Goal: Task Accomplishment & Management: Use online tool/utility

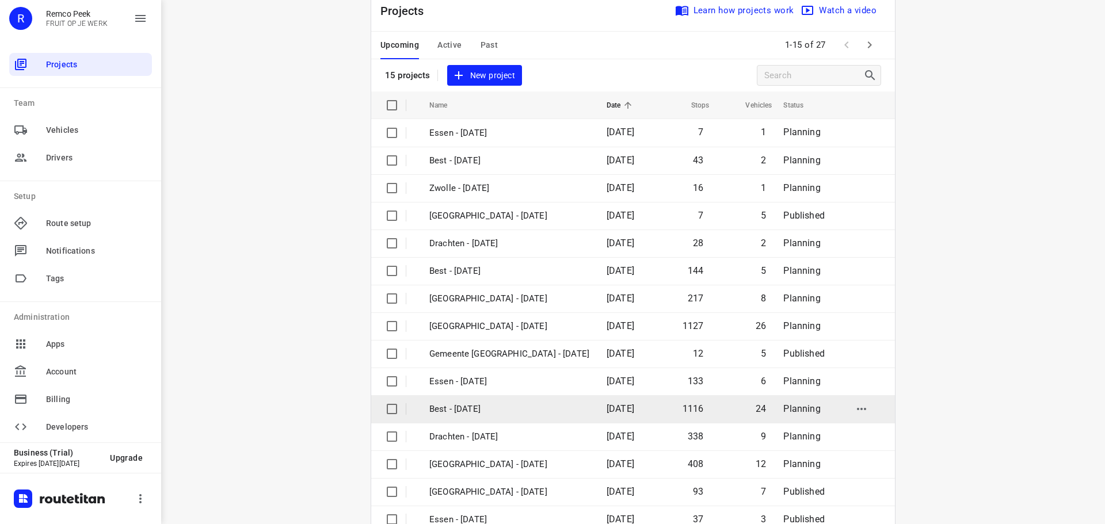
scroll to position [58, 0]
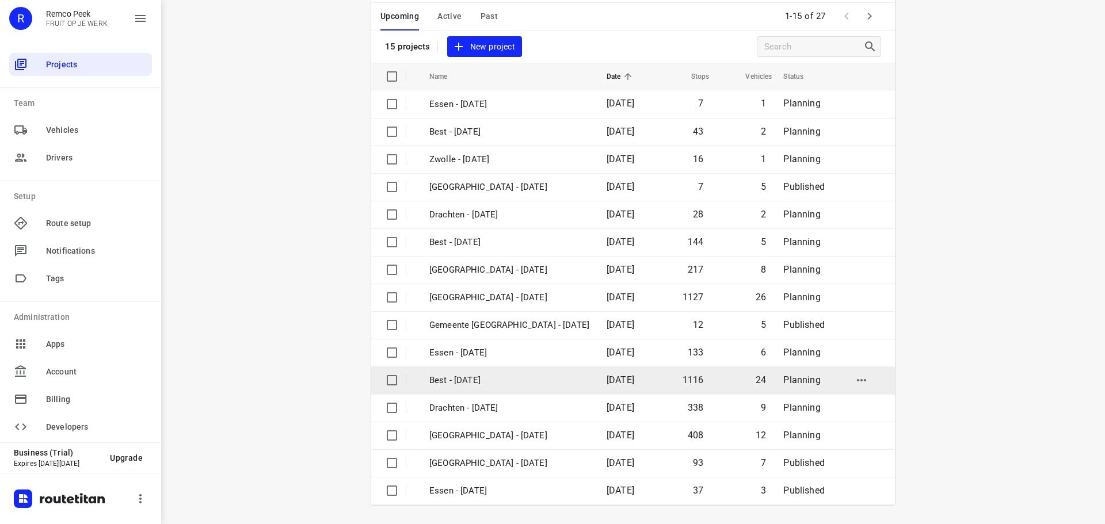
click at [525, 378] on p "Best - [DATE]" at bounding box center [509, 380] width 160 height 13
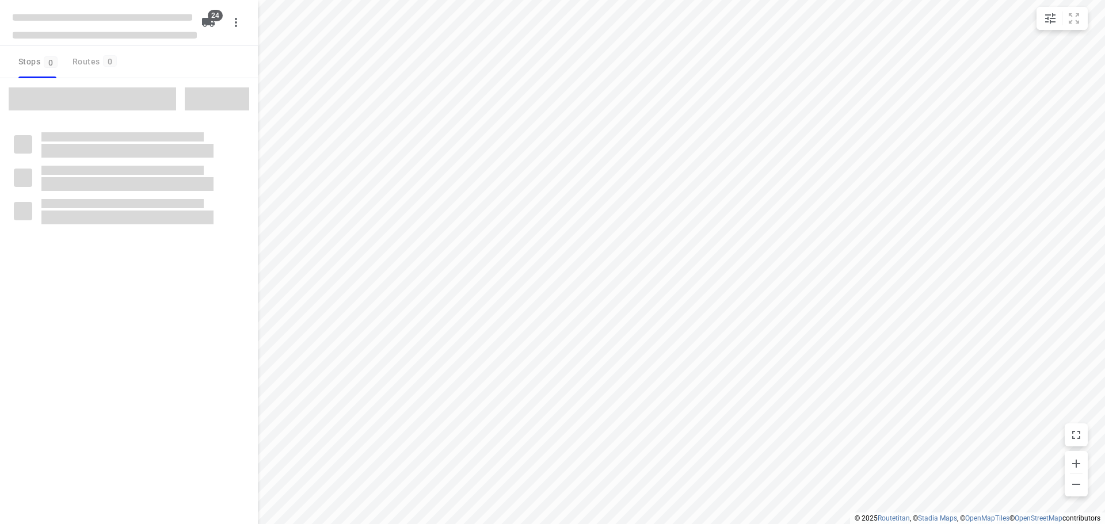
checkbox input "true"
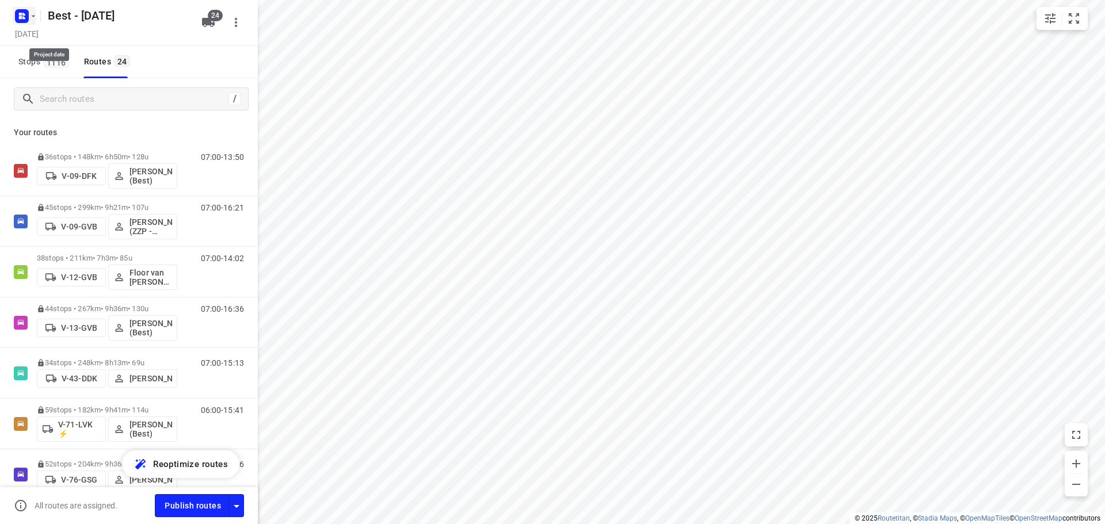
click at [35, 23] on button "button" at bounding box center [24, 16] width 23 height 18
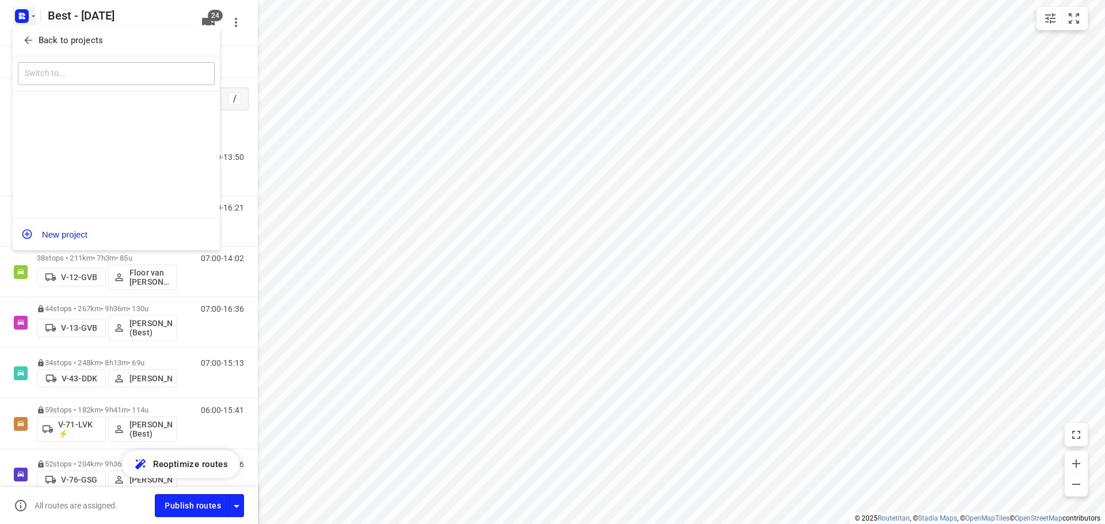
click at [35, 35] on span "Back to projects" at bounding box center [116, 40] width 188 height 13
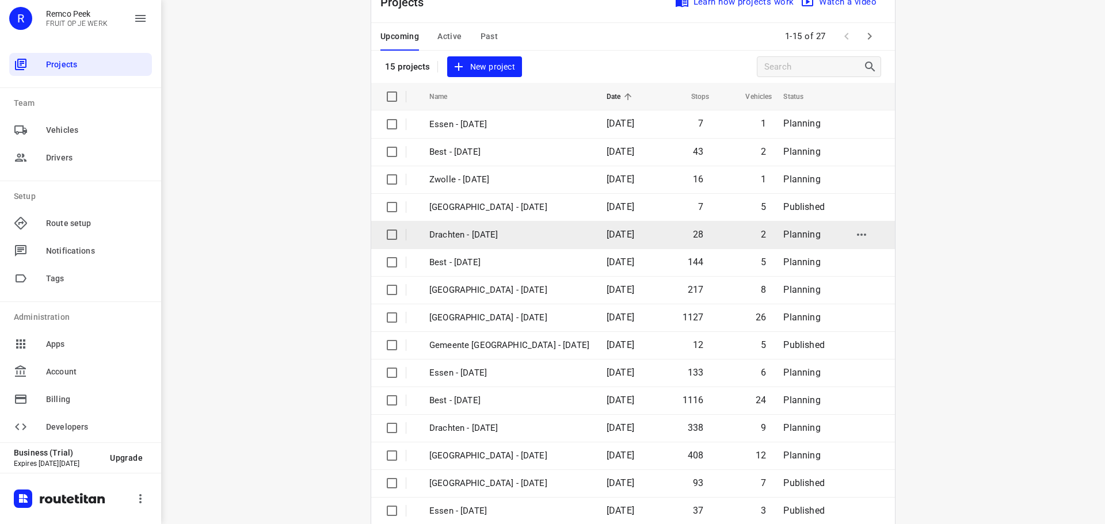
scroll to position [58, 0]
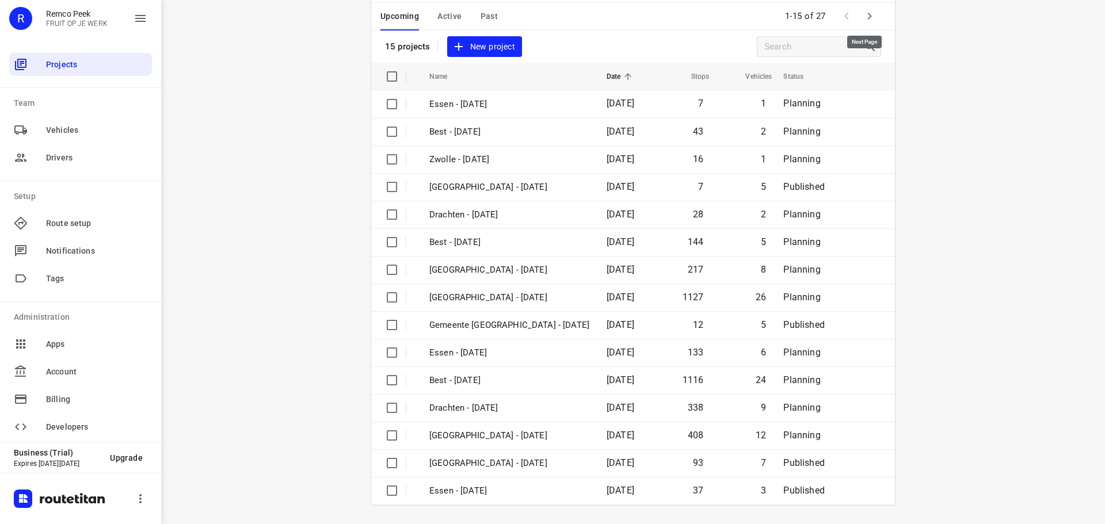
click at [866, 14] on icon "button" at bounding box center [870, 16] width 14 height 14
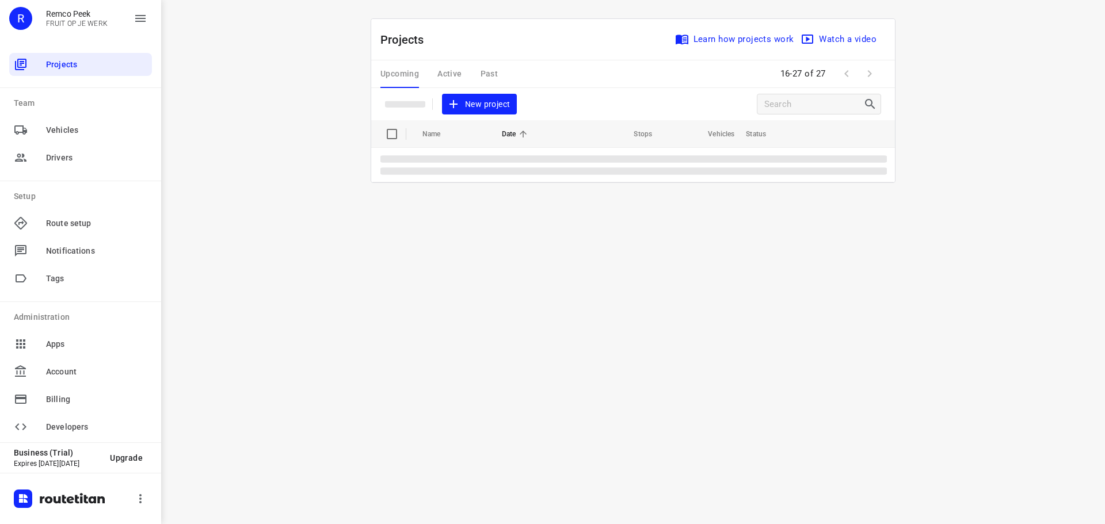
scroll to position [0, 0]
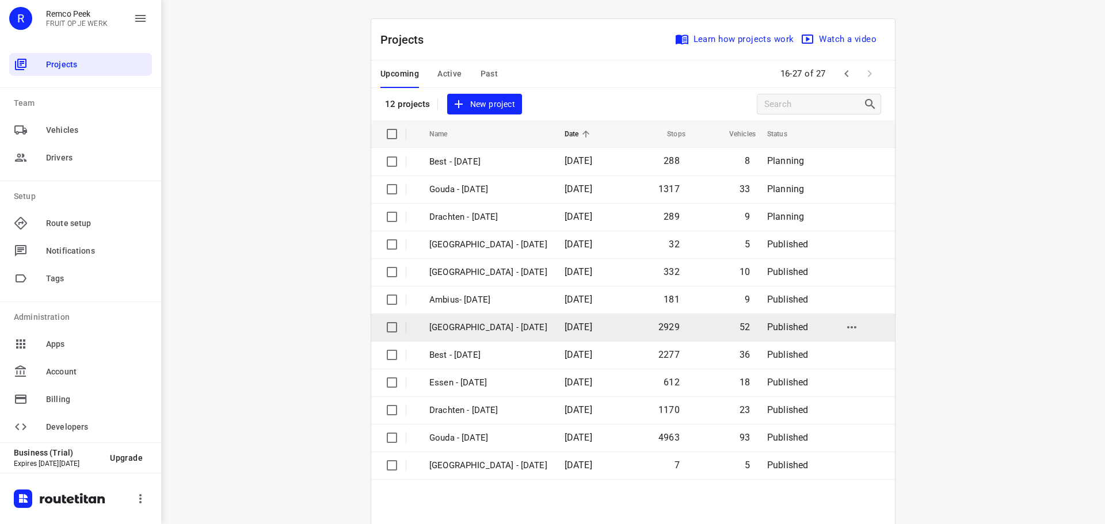
click at [482, 340] on td "[GEOGRAPHIC_DATA] - [DATE]" at bounding box center [487, 328] width 138 height 28
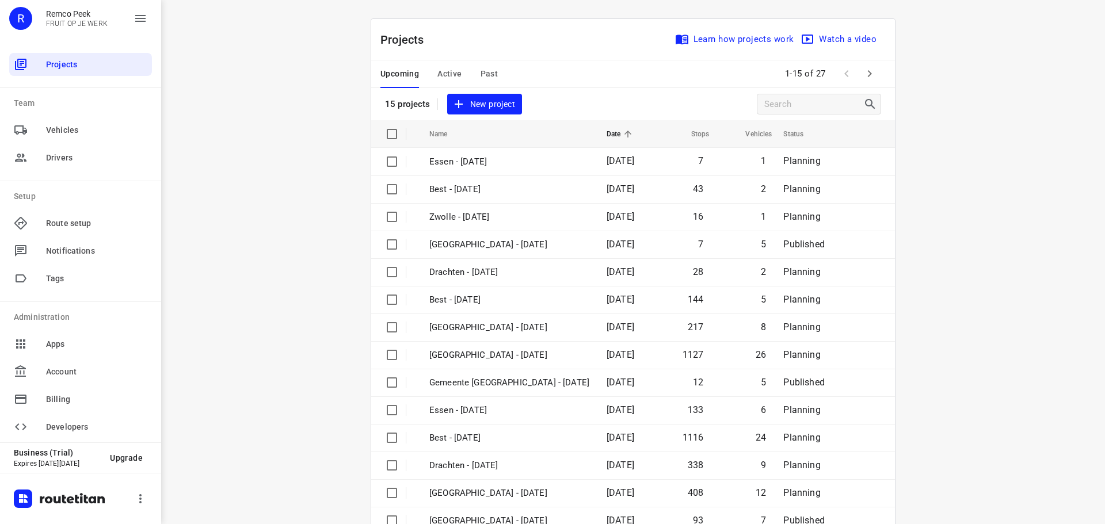
click at [444, 75] on span "Active" at bounding box center [449, 74] width 24 height 14
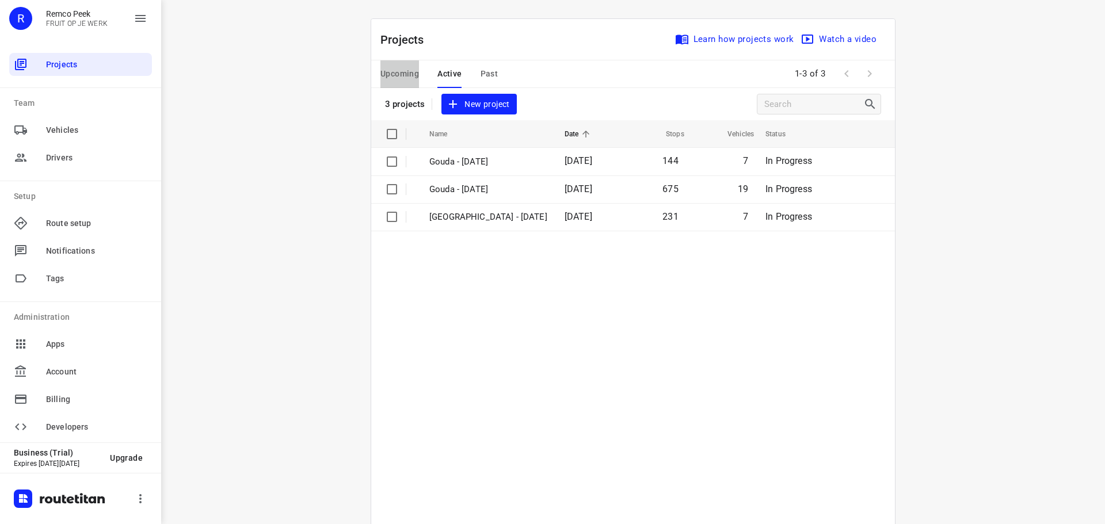
click at [401, 64] on button "Upcoming" at bounding box center [399, 74] width 39 height 28
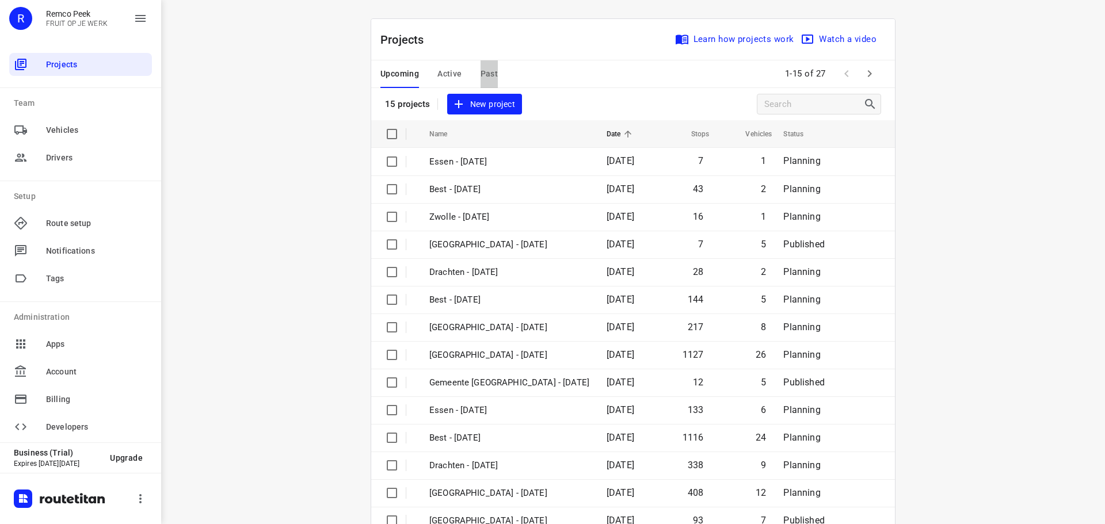
click at [481, 72] on span "Past" at bounding box center [490, 74] width 18 height 14
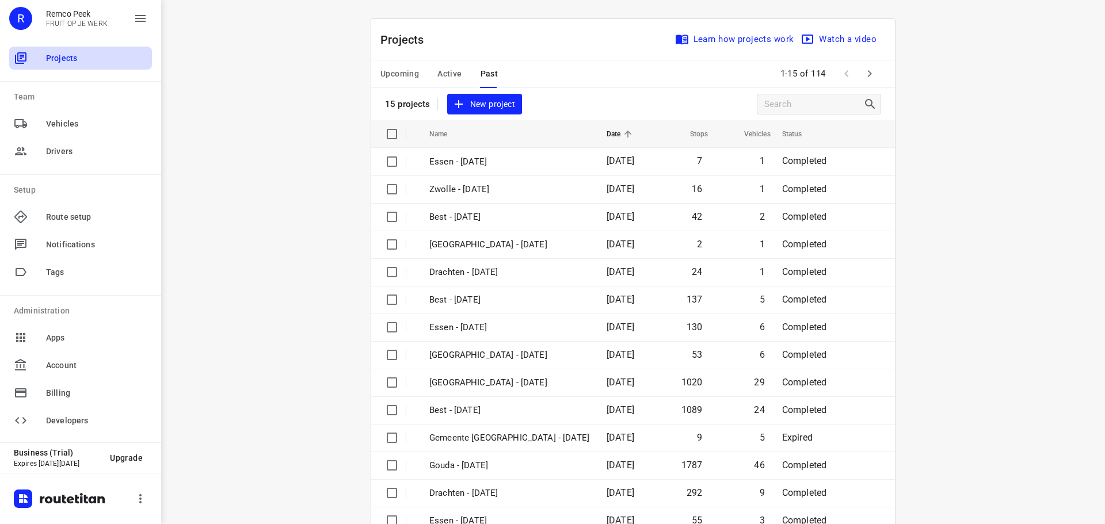
scroll to position [7, 0]
click at [437, 74] on span "Active" at bounding box center [449, 74] width 24 height 14
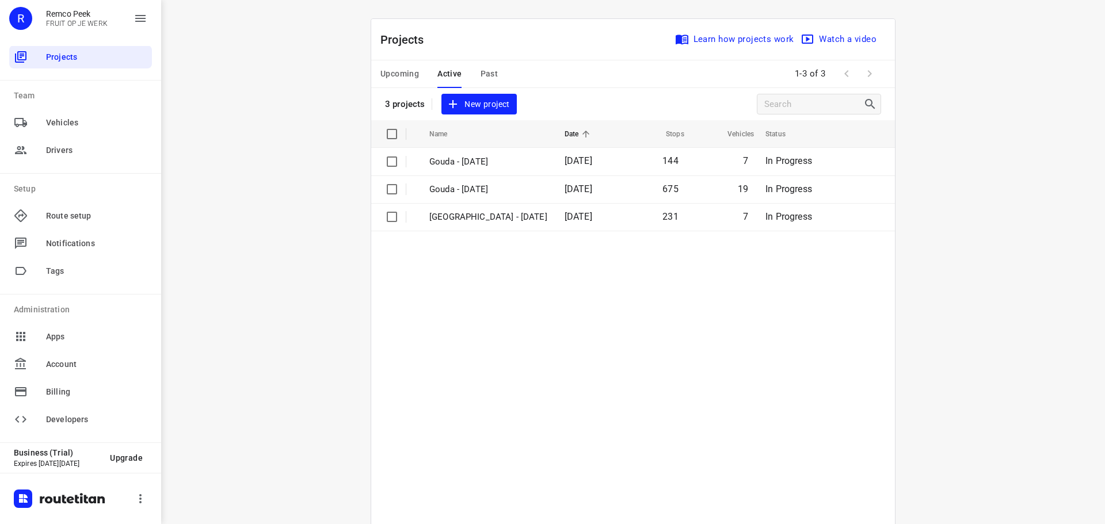
click at [406, 68] on span "Upcoming" at bounding box center [399, 74] width 39 height 14
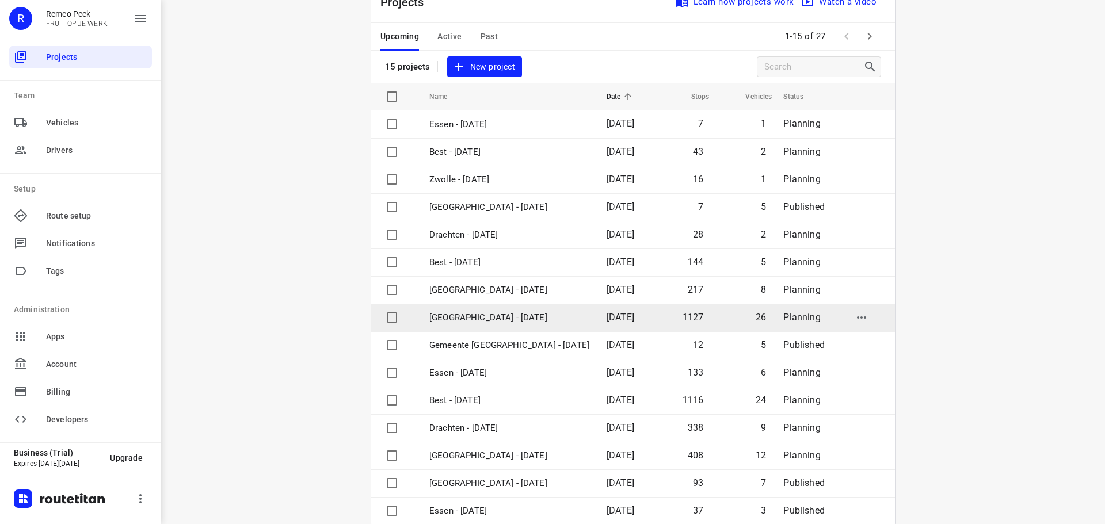
scroll to position [58, 0]
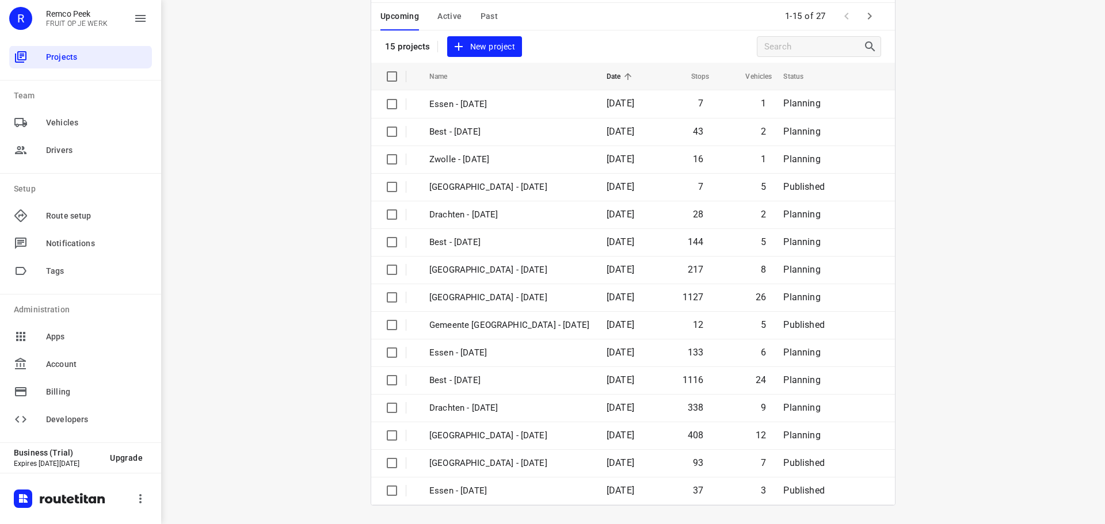
click at [428, 14] on div "Upcoming Active Past" at bounding box center [448, 17] width 136 height 28
click at [445, 17] on span "Active" at bounding box center [449, 16] width 24 height 14
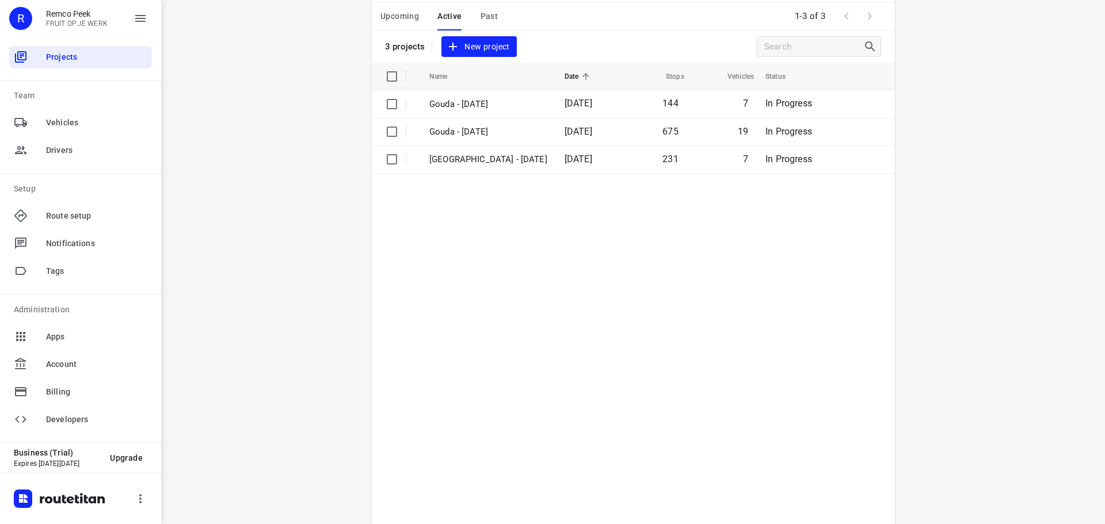
scroll to position [0, 0]
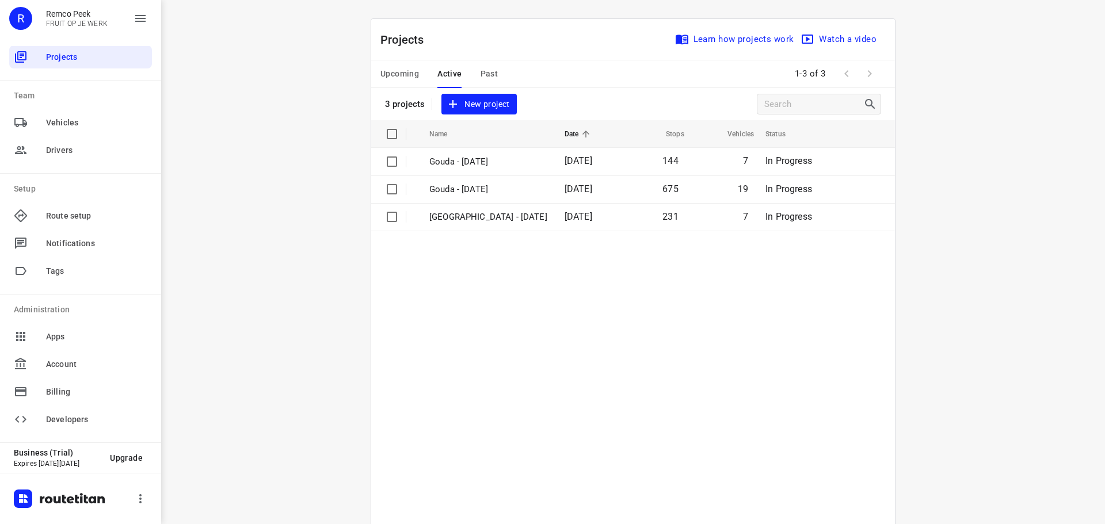
click at [388, 64] on button "Upcoming" at bounding box center [399, 74] width 39 height 28
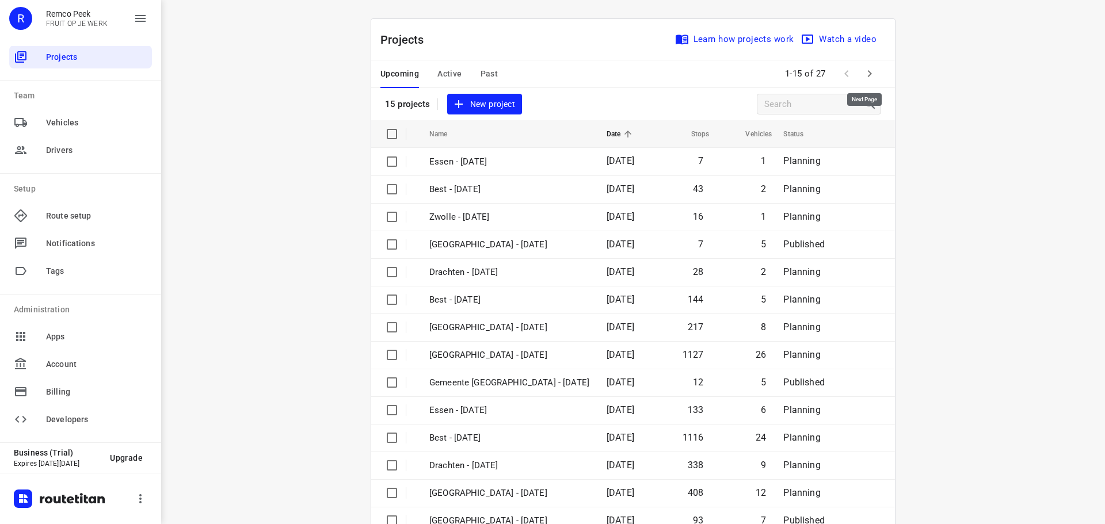
click at [867, 66] on button "button" at bounding box center [869, 73] width 23 height 23
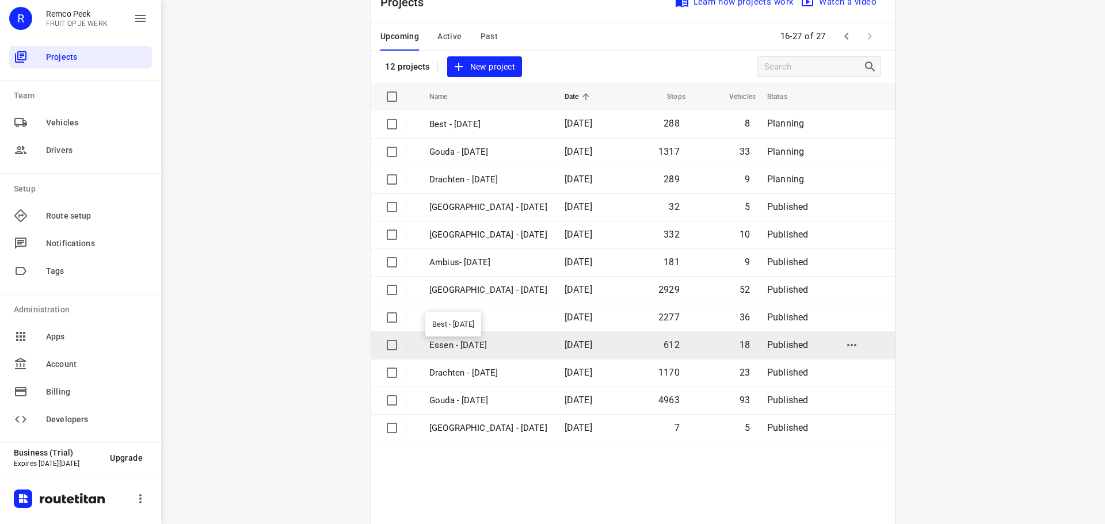
scroll to position [58, 0]
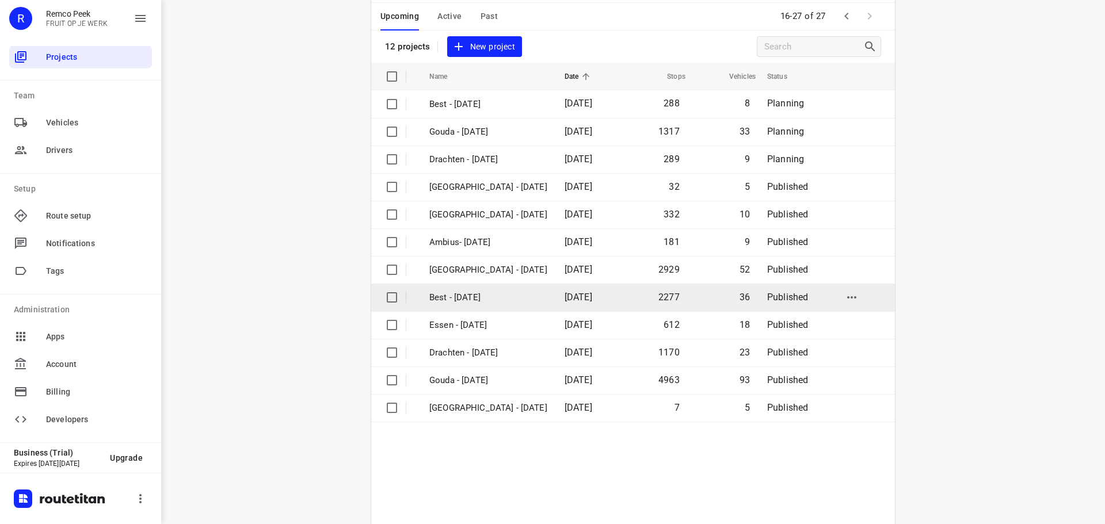
click at [479, 284] on td "Best - [DATE]" at bounding box center [487, 298] width 138 height 28
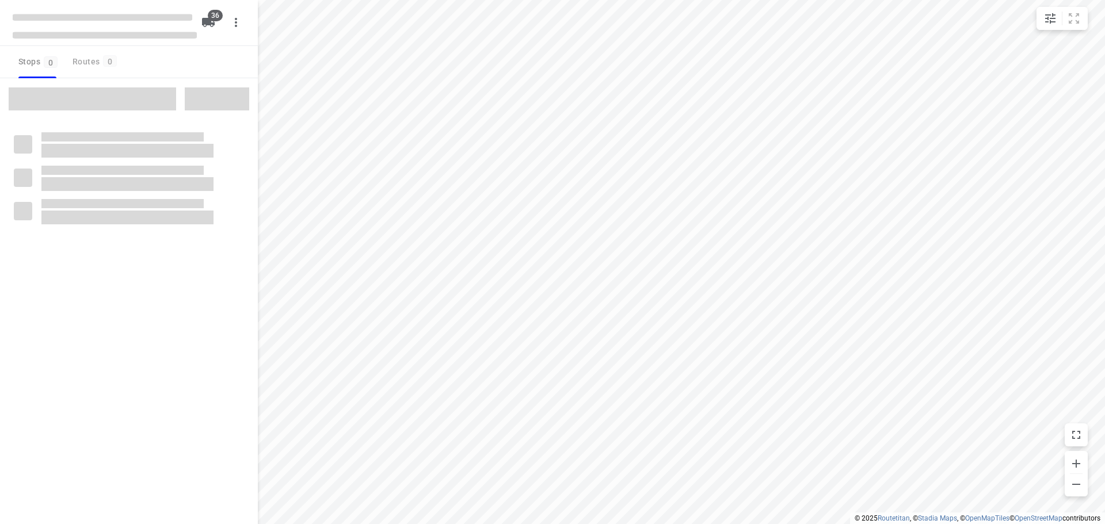
checkbox input "true"
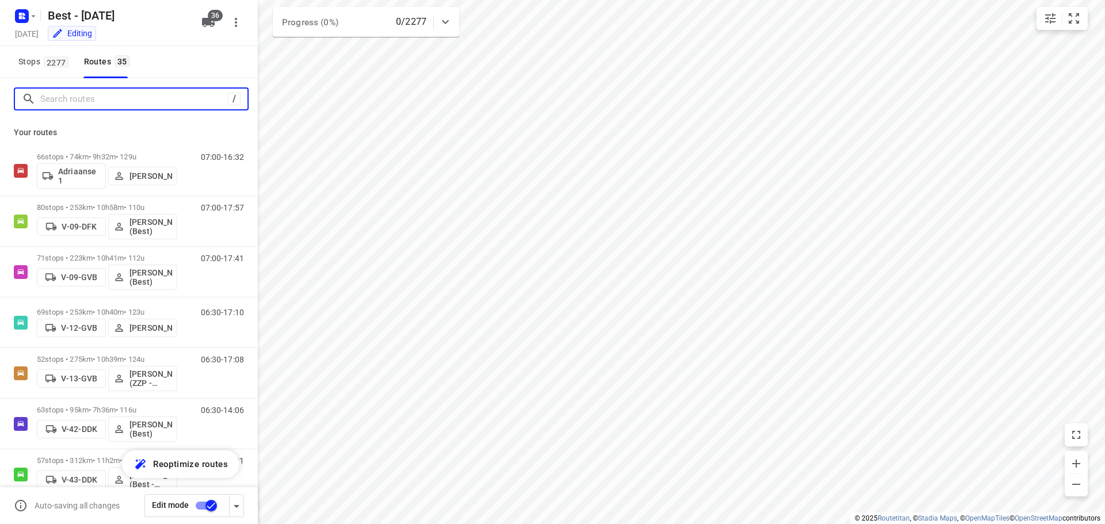
click at [189, 93] on input "Search routes" at bounding box center [134, 99] width 188 height 18
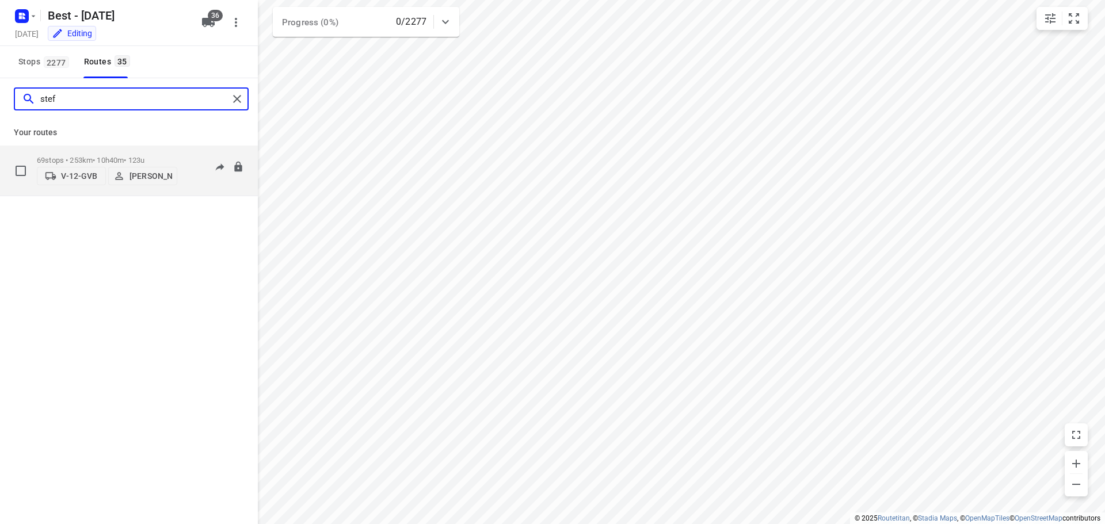
type input "stef"
click at [135, 159] on p "69 stops • 253km • 10h40m • 123u" at bounding box center [107, 160] width 140 height 9
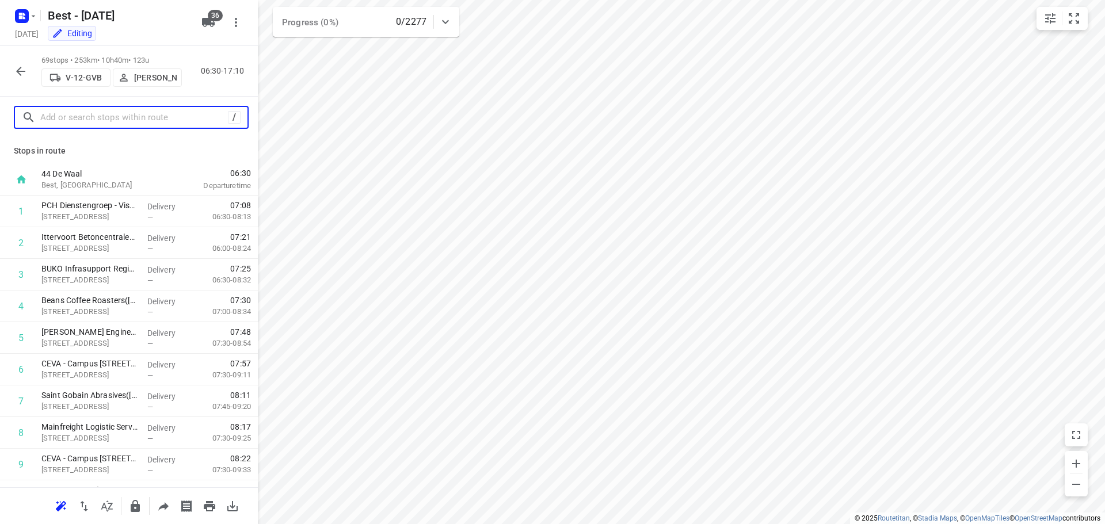
click at [156, 115] on input "text" at bounding box center [134, 118] width 188 height 18
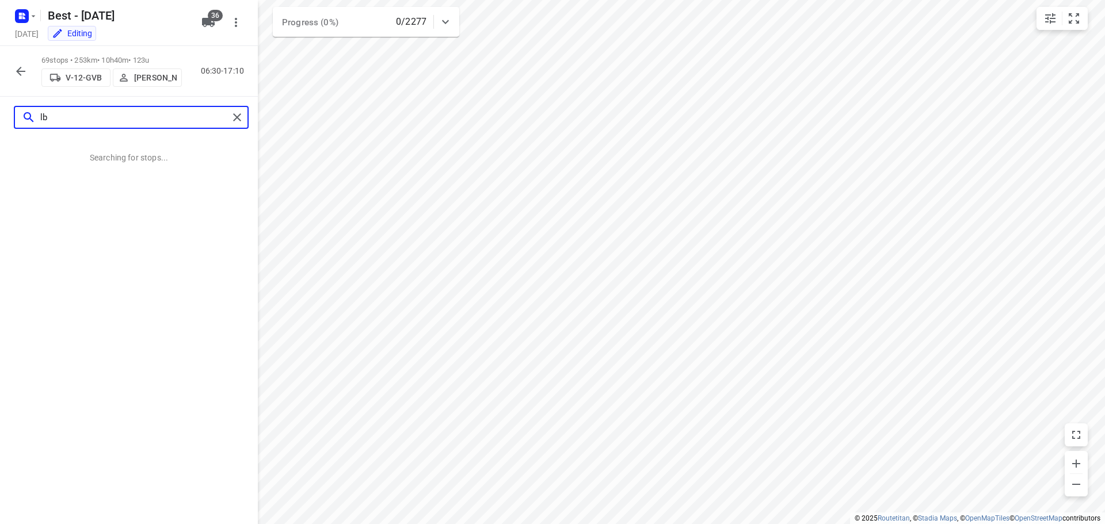
type input "l"
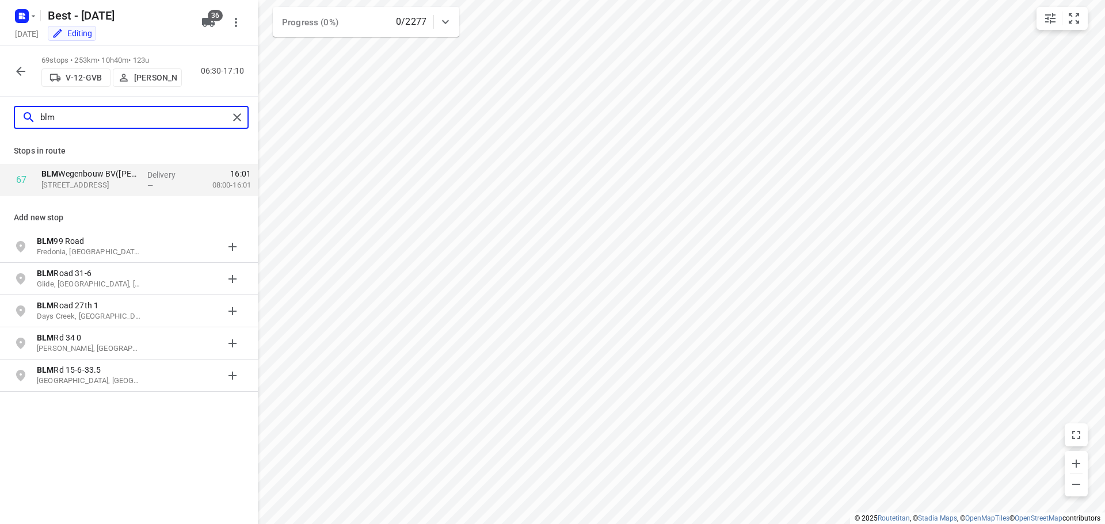
type input "blm"
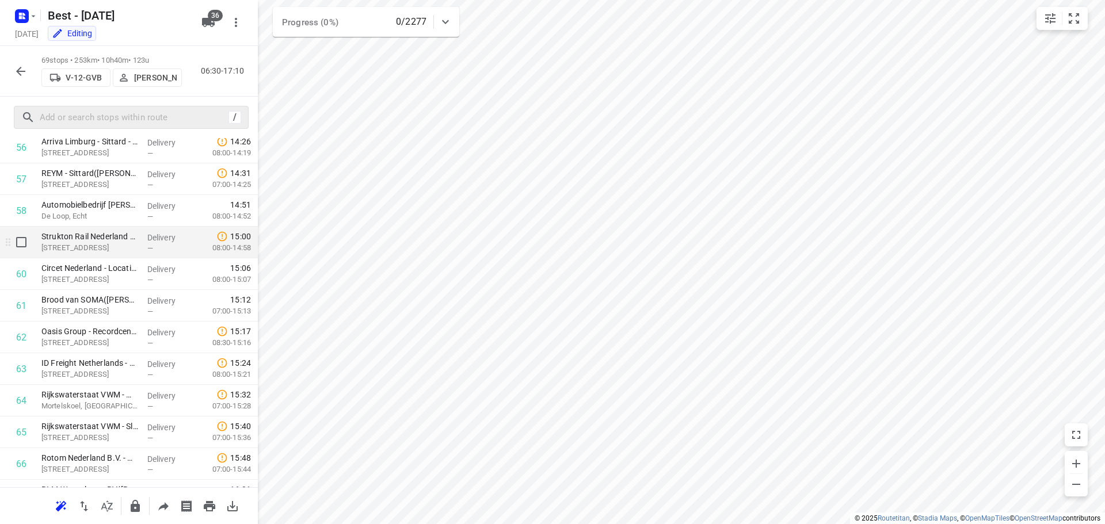
scroll to position [1924, 0]
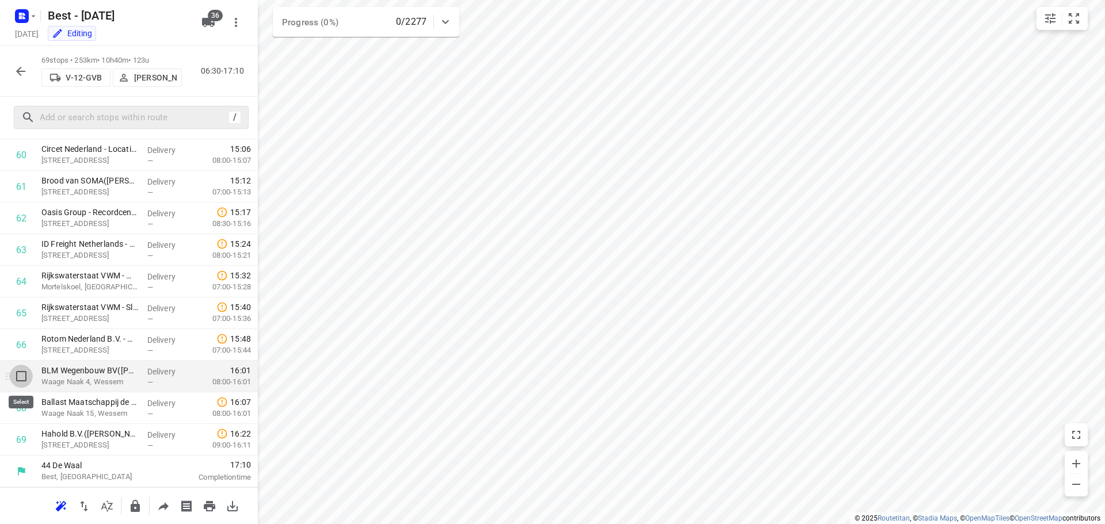
click at [25, 378] on input "checkbox" at bounding box center [21, 376] width 23 height 23
checkbox input "true"
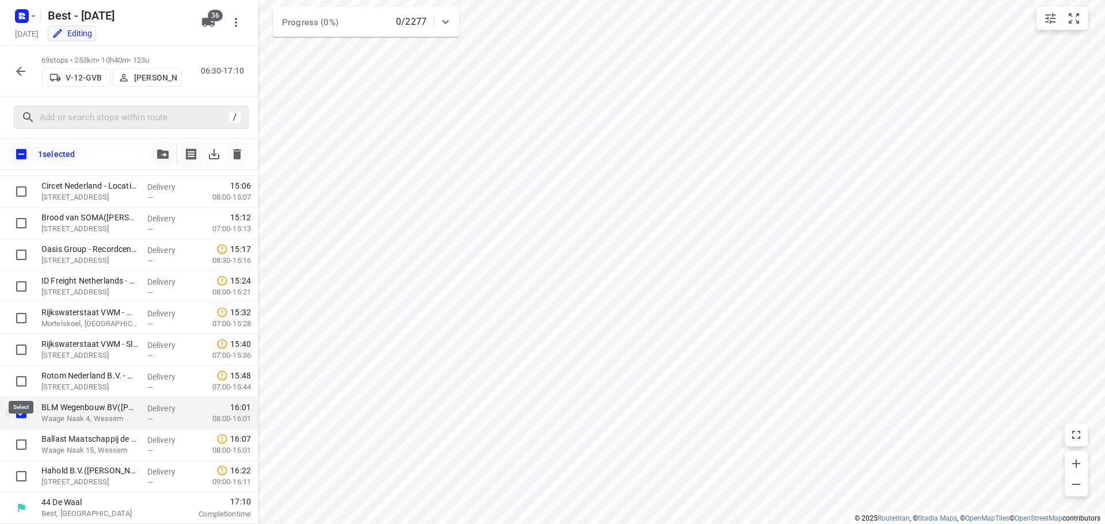
scroll to position [1919, 0]
click at [157, 154] on span "button" at bounding box center [163, 154] width 14 height 9
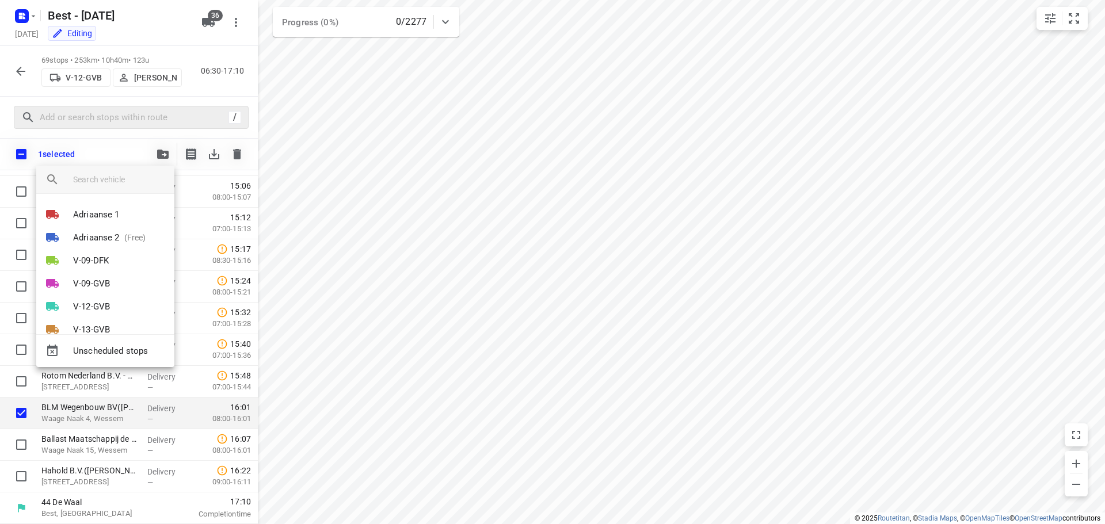
click at [117, 170] on div at bounding box center [123, 180] width 101 height 28
drag, startPoint x: 117, startPoint y: 170, endPoint x: 112, endPoint y: 184, distance: 14.2
click at [116, 173] on div at bounding box center [123, 180] width 101 height 28
click at [112, 184] on input "search vehicle" at bounding box center [119, 179] width 92 height 17
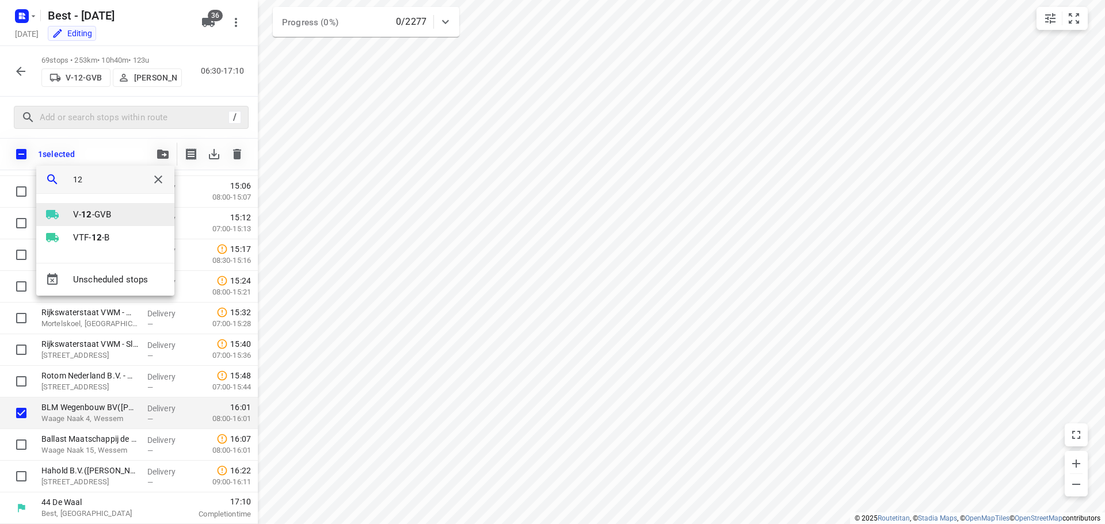
type input "12"
click at [107, 210] on p "V- 12 -GVB" at bounding box center [92, 214] width 38 height 13
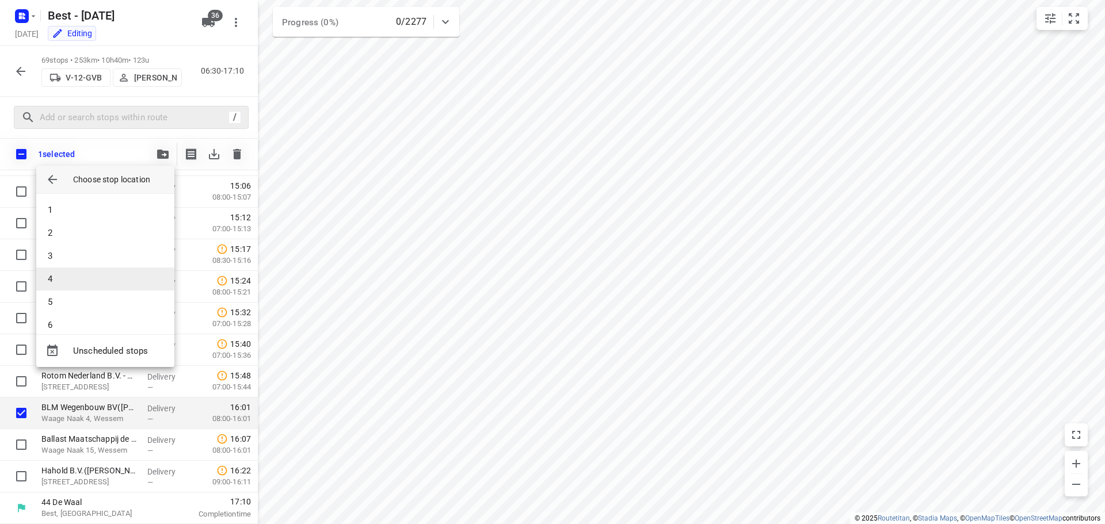
click at [55, 277] on li "4" at bounding box center [105, 279] width 138 height 23
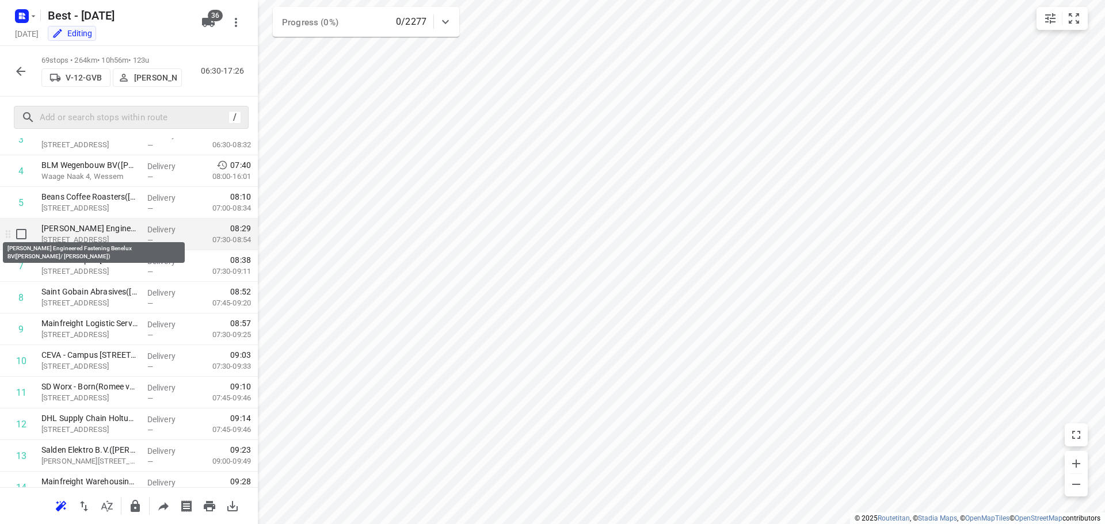
scroll to position [20, 0]
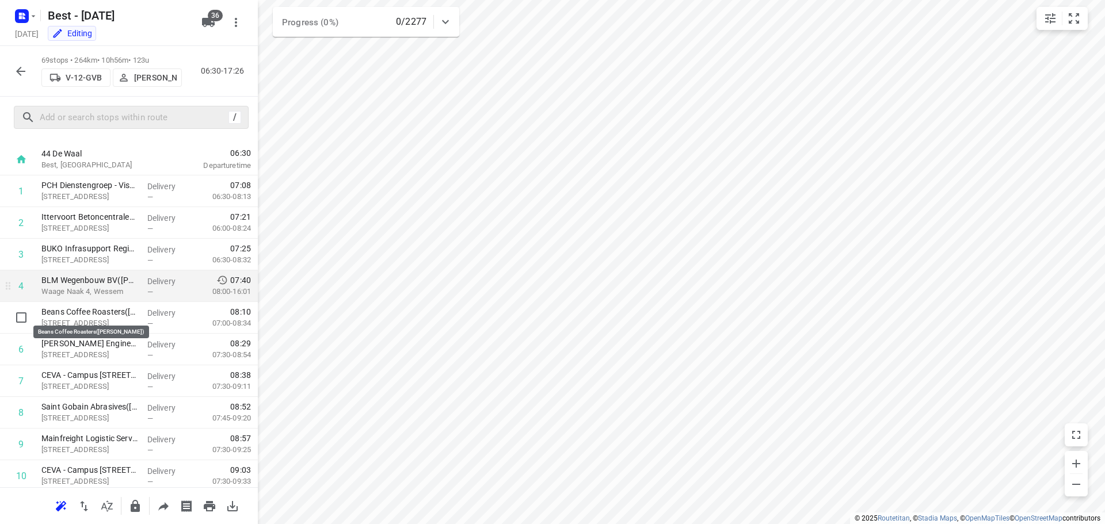
drag, startPoint x: 100, startPoint y: 311, endPoint x: 97, endPoint y: 287, distance: 24.3
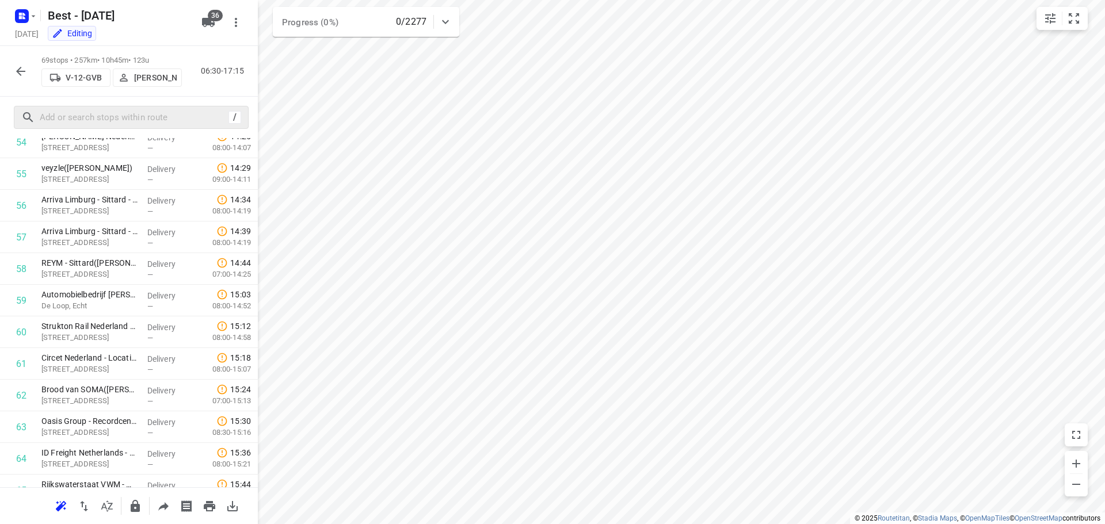
scroll to position [1924, 0]
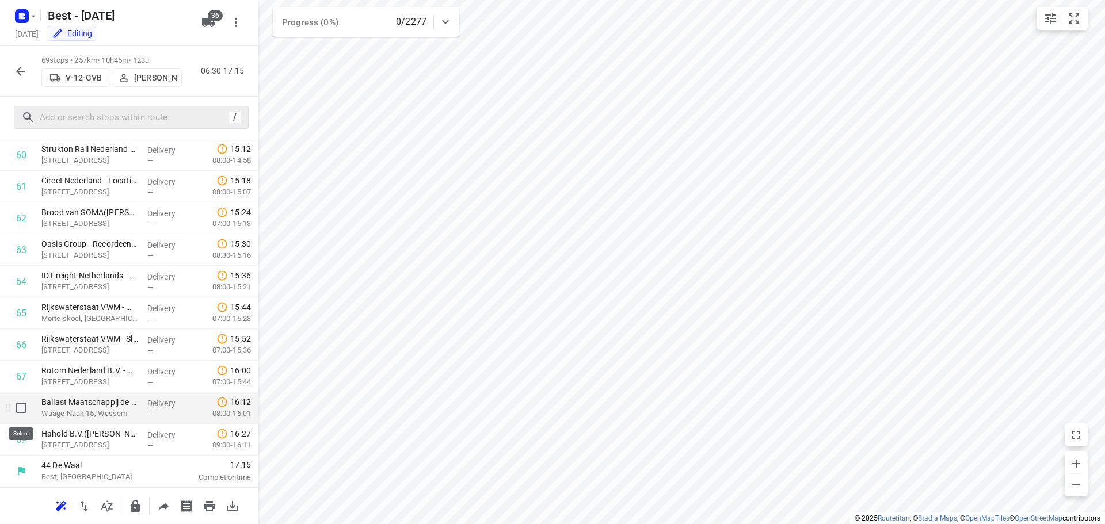
click at [24, 413] on input "checkbox" at bounding box center [21, 408] width 23 height 23
checkbox input "true"
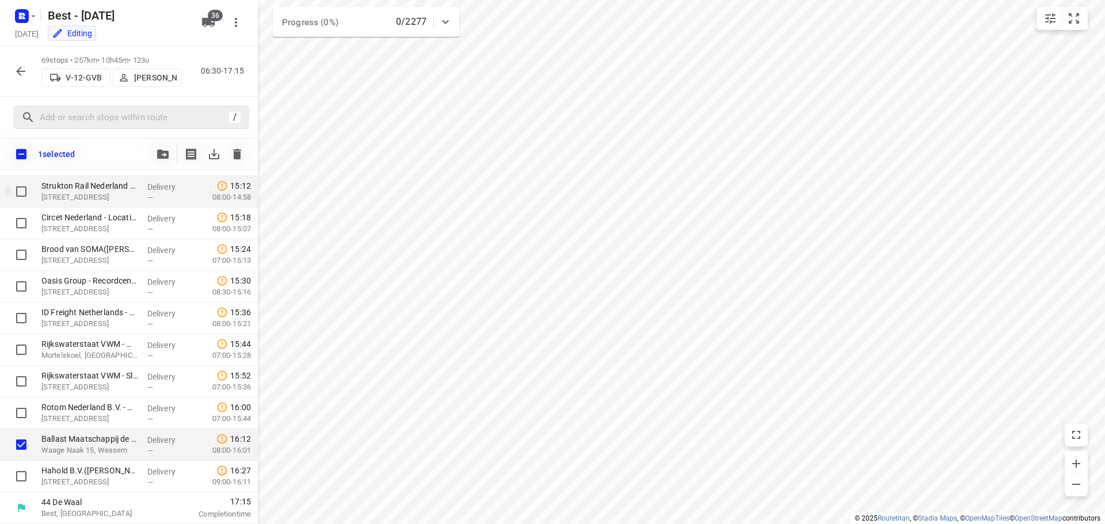
scroll to position [1919, 0]
click at [162, 153] on icon "button" at bounding box center [163, 154] width 12 height 9
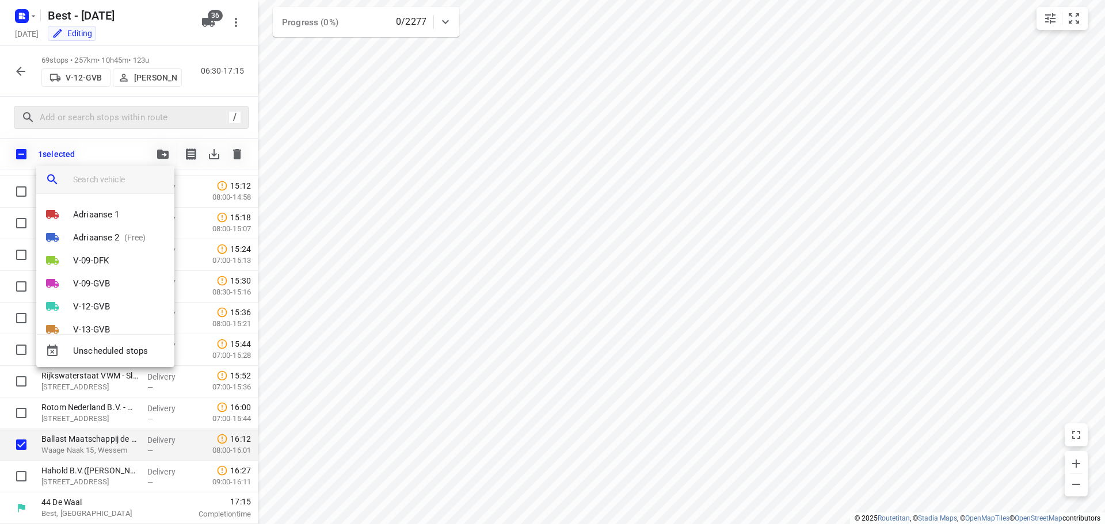
click at [131, 171] on input "search vehicle" at bounding box center [119, 179] width 92 height 17
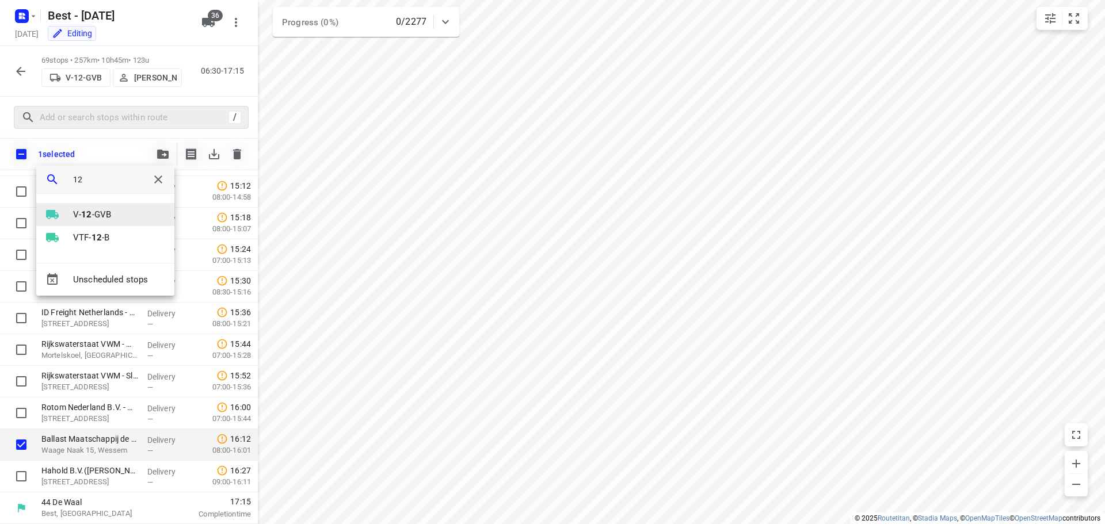
type input "12"
click at [133, 205] on li "V- 12 -GVB" at bounding box center [105, 214] width 138 height 23
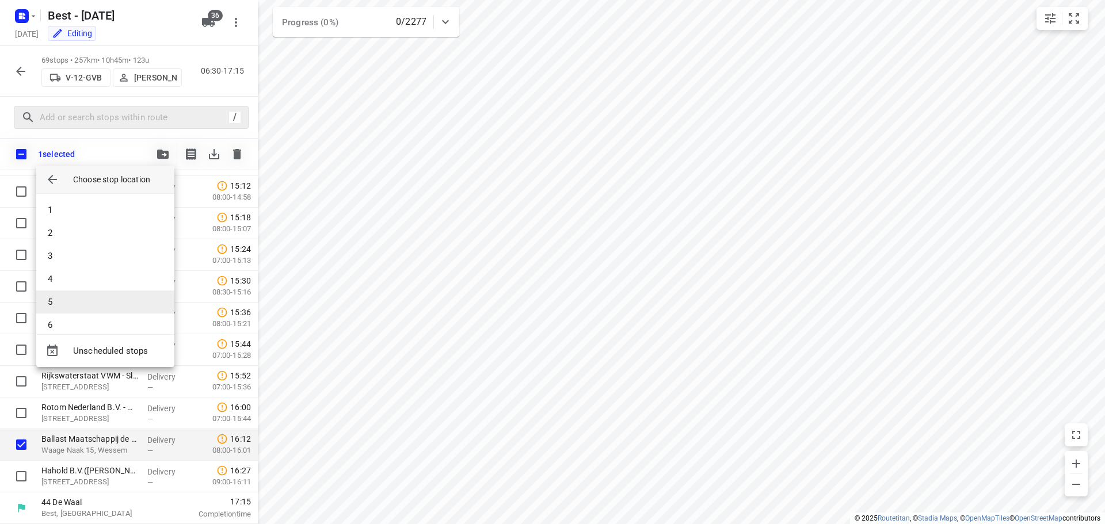
click at [87, 295] on li "5" at bounding box center [105, 302] width 138 height 23
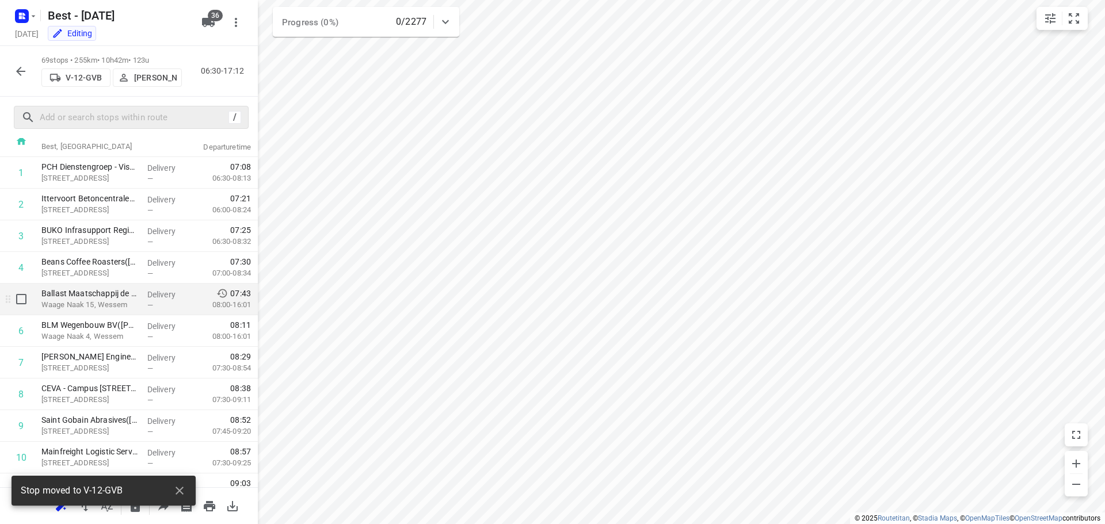
scroll to position [0, 0]
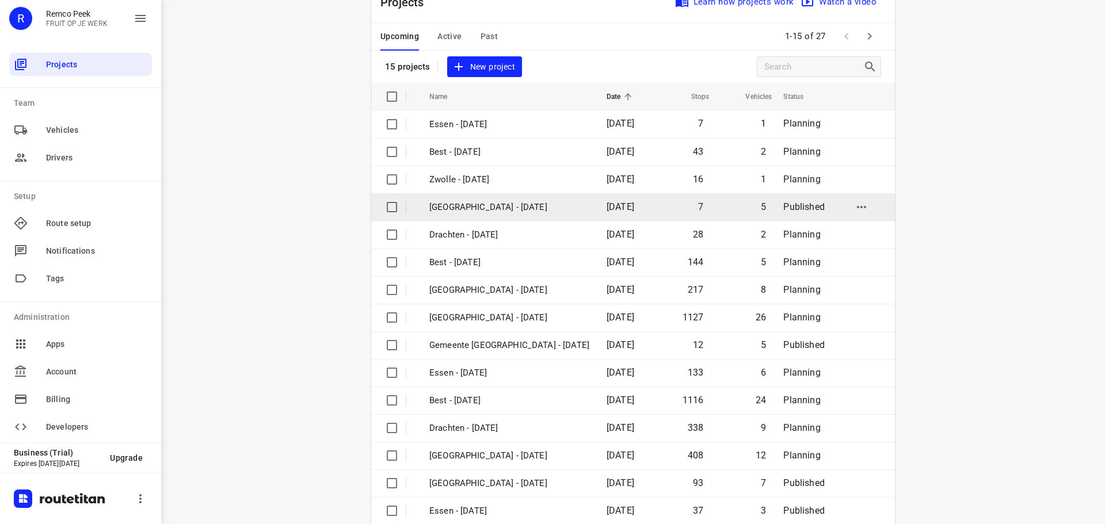
scroll to position [58, 0]
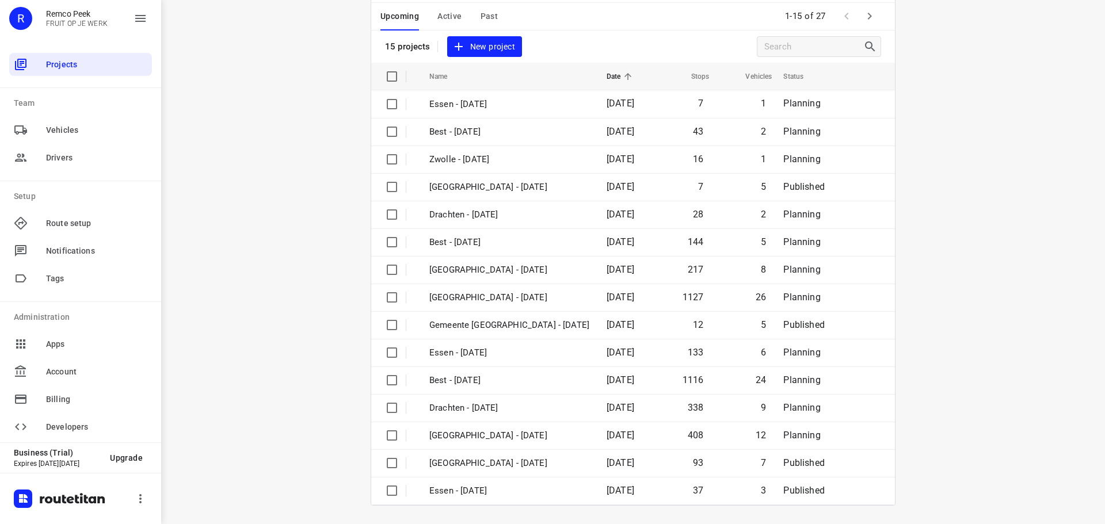
click at [863, 15] on icon "button" at bounding box center [870, 16] width 14 height 14
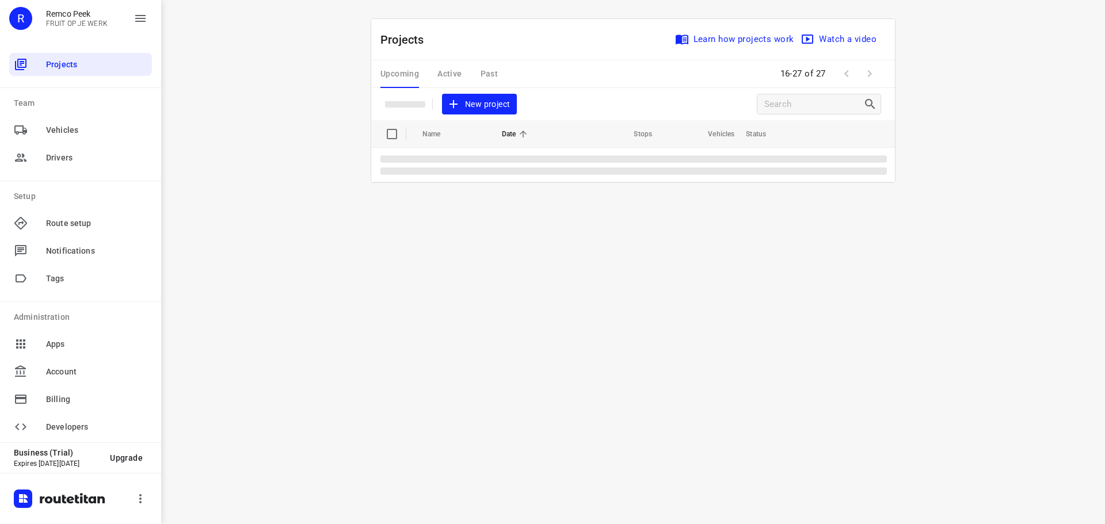
scroll to position [0, 0]
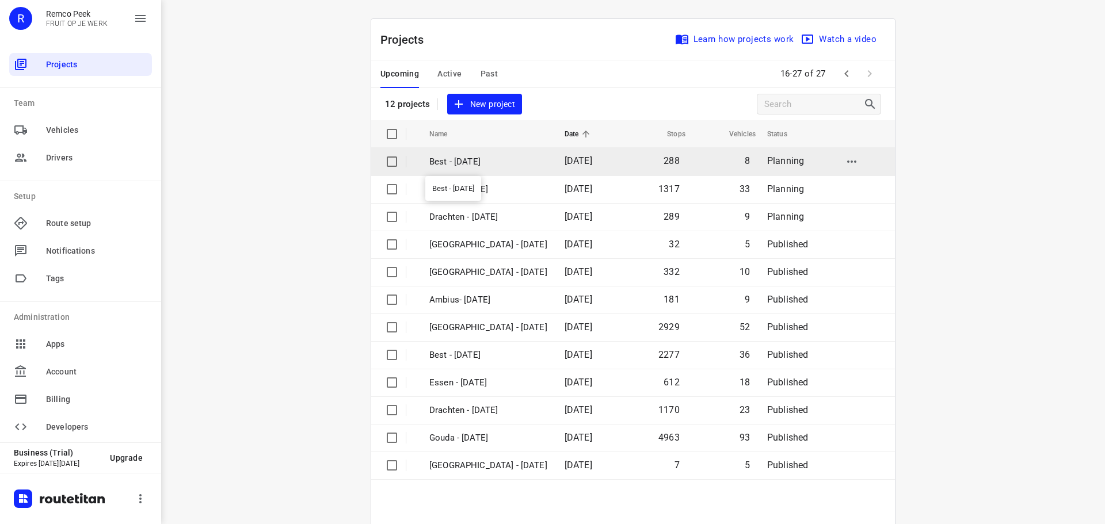
click at [523, 166] on p "Best - [DATE]" at bounding box center [488, 161] width 118 height 13
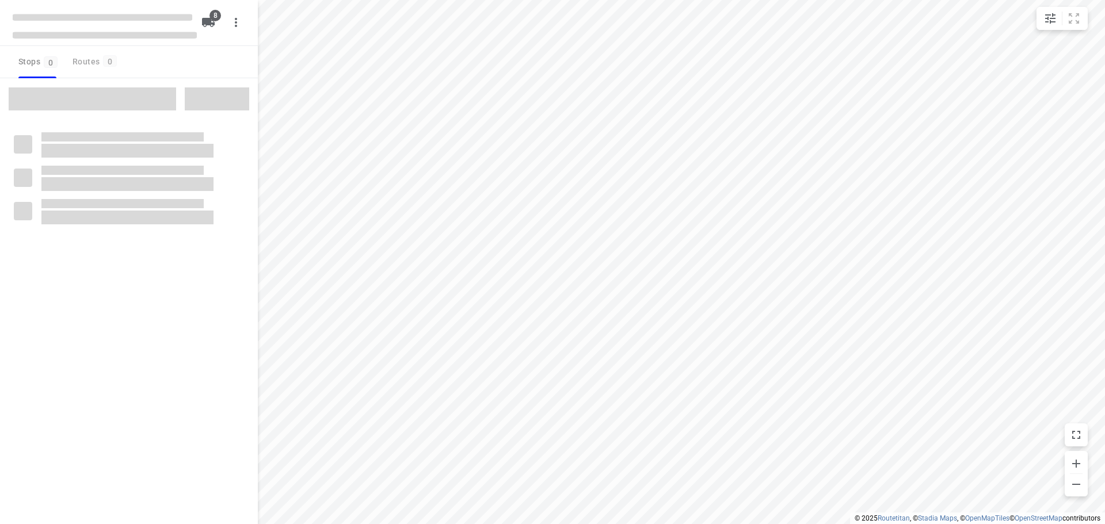
checkbox input "true"
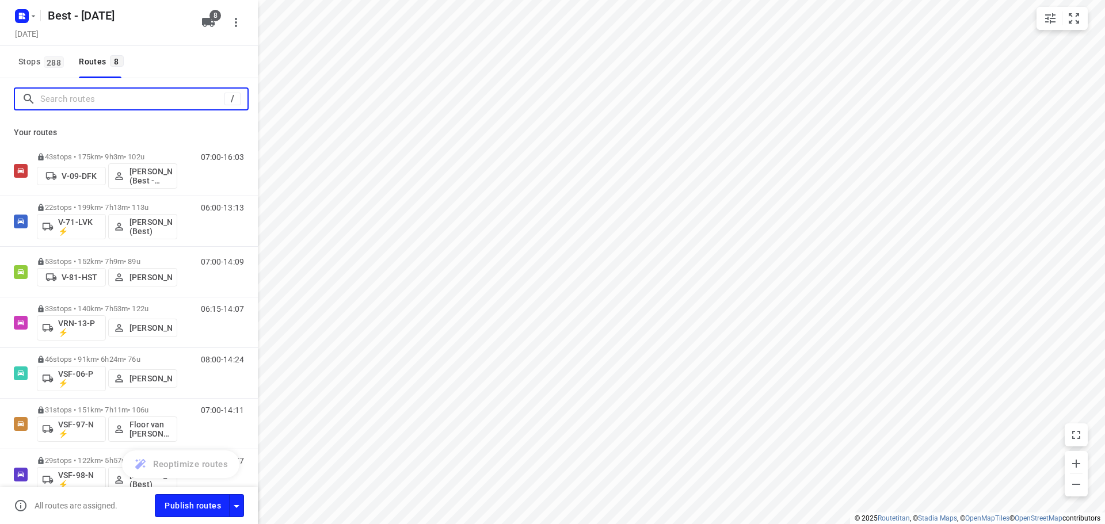
click at [84, 101] on input "Search routes" at bounding box center [132, 99] width 184 height 18
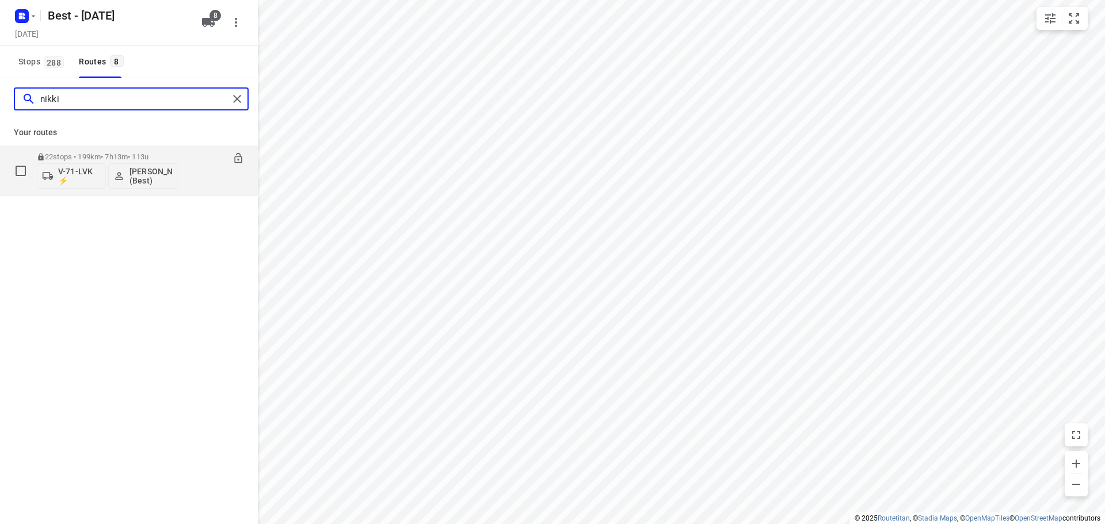
type input "nikki"
click at [126, 155] on p "22 stops • 199km • 7h13m • 113u" at bounding box center [107, 157] width 140 height 9
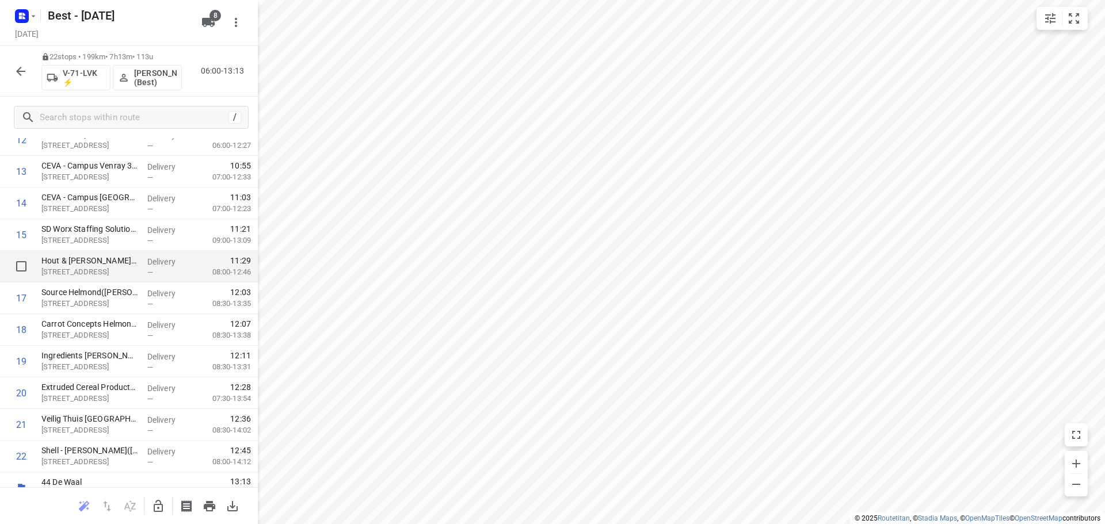
scroll to position [436, 0]
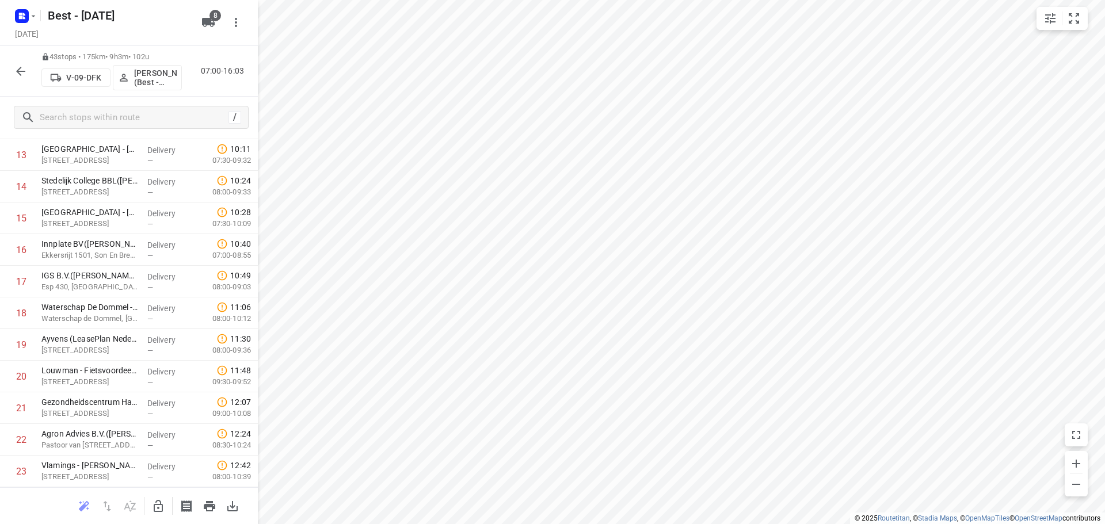
click at [30, 73] on button "button" at bounding box center [20, 71] width 23 height 23
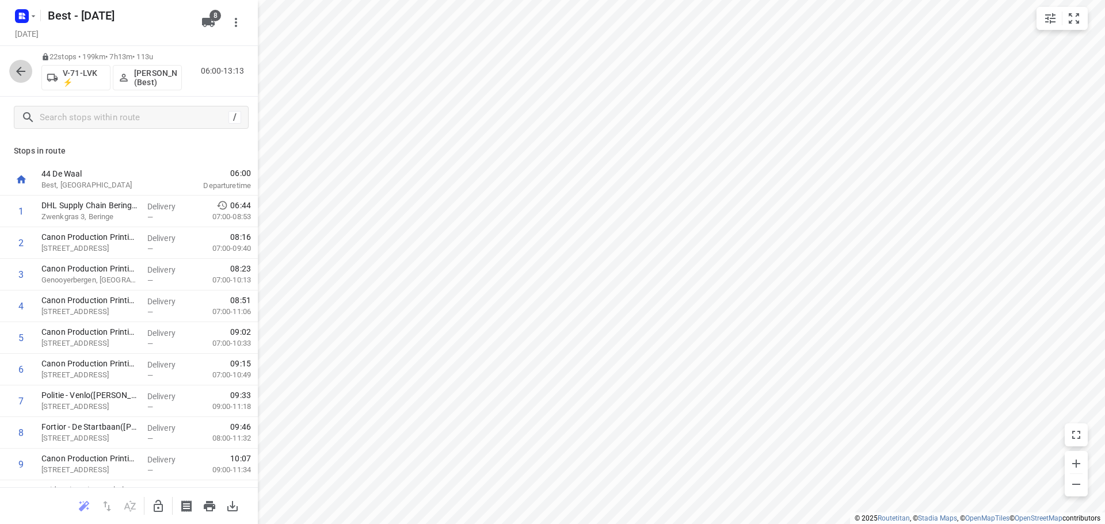
click at [24, 72] on icon "button" at bounding box center [21, 71] width 14 height 14
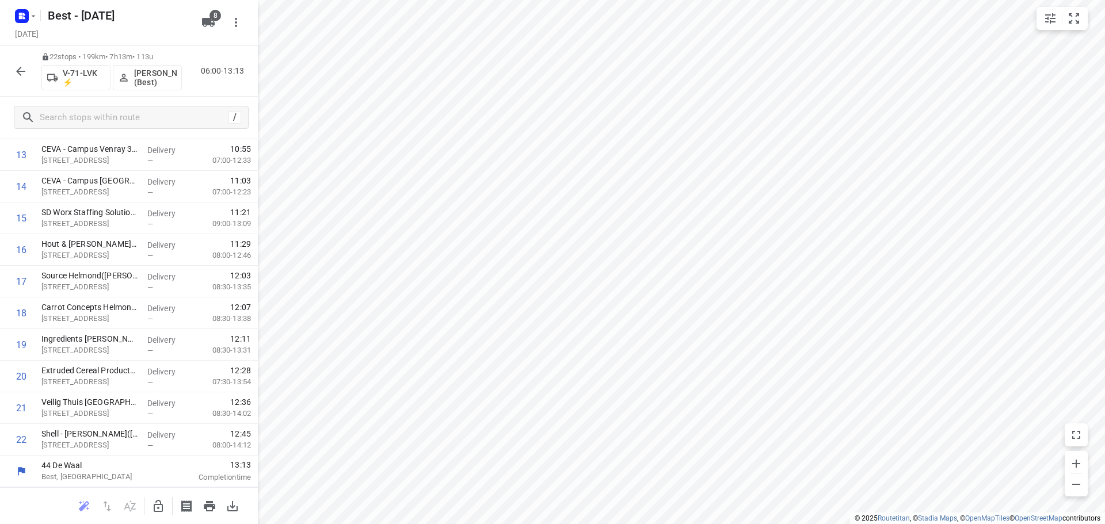
click at [16, 84] on div "22 stops • 199km • 7h13m • 113u V-71-LVK ⚡ [PERSON_NAME] - van [PERSON_NAME] (B…" at bounding box center [129, 71] width 258 height 51
click at [23, 72] on icon "button" at bounding box center [21, 71] width 14 height 14
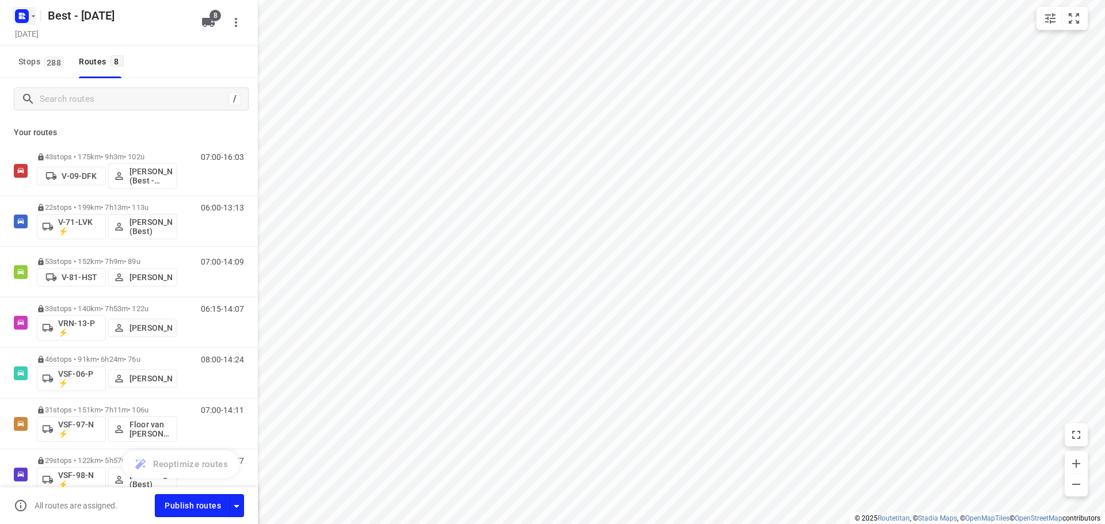
click at [29, 22] on icon "button" at bounding box center [22, 16] width 18 height 18
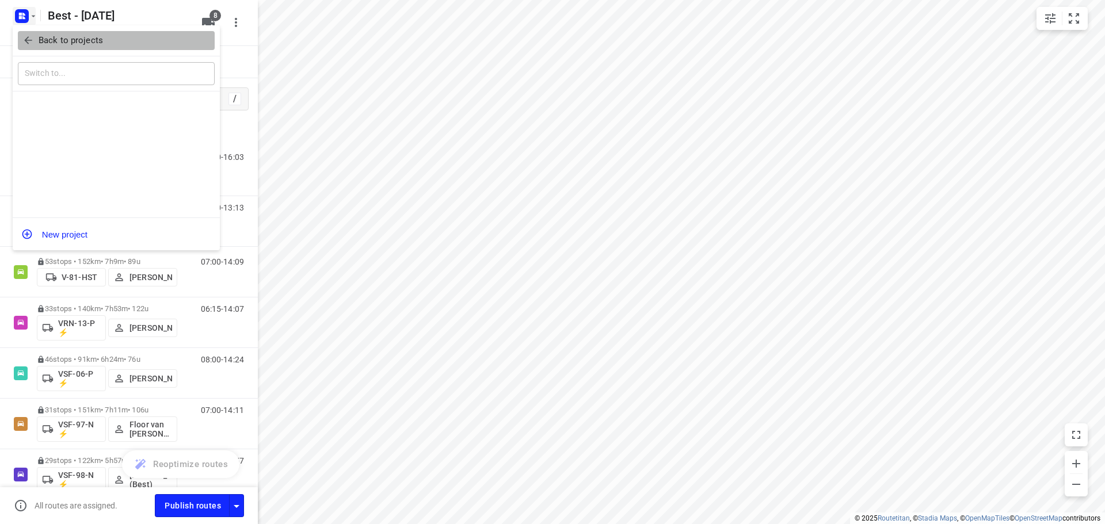
click at [32, 34] on span "Back to projects" at bounding box center [116, 40] width 188 height 13
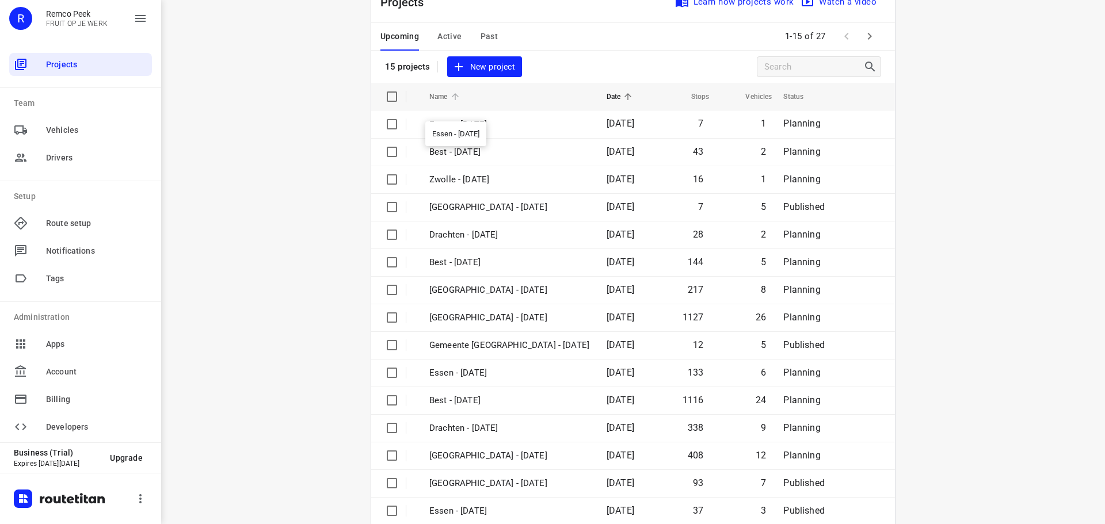
scroll to position [58, 0]
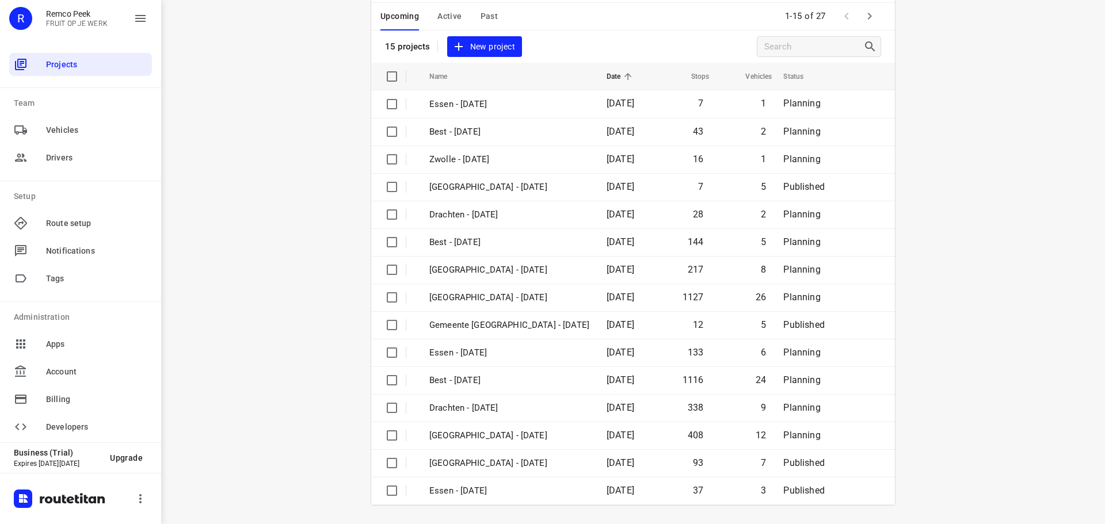
click at [490, 12] on span "Past" at bounding box center [490, 16] width 18 height 14
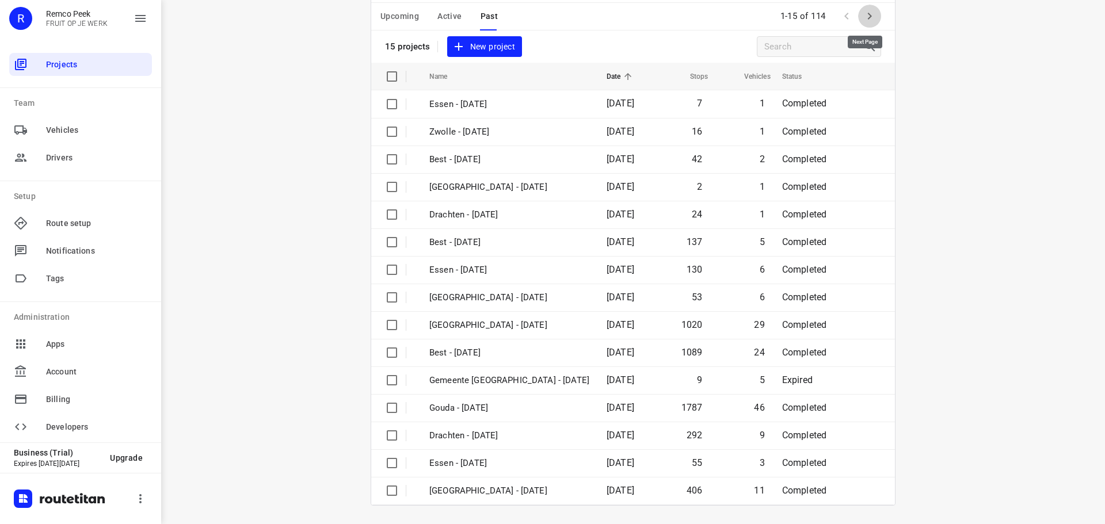
click at [870, 18] on icon "button" at bounding box center [870, 16] width 14 height 14
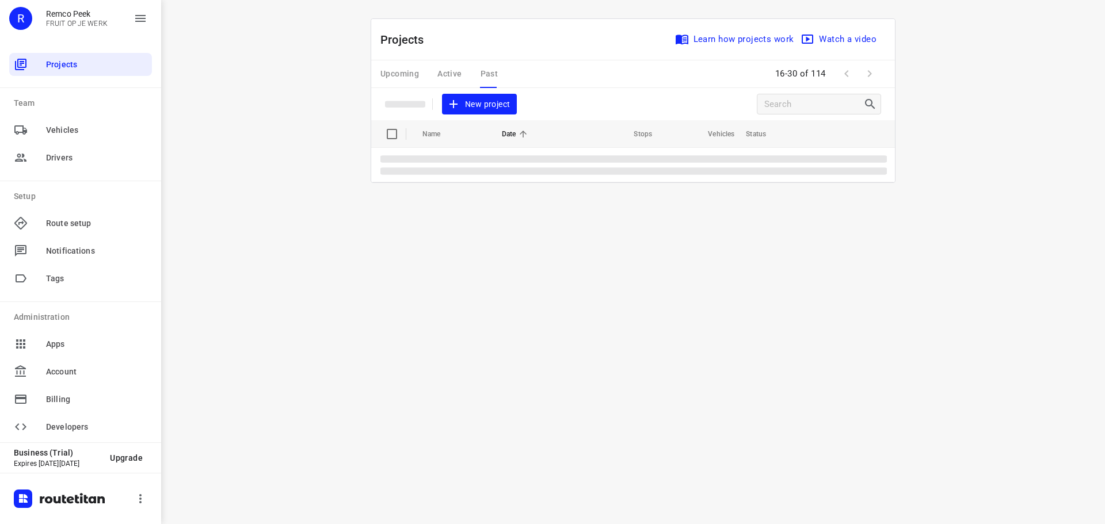
scroll to position [0, 0]
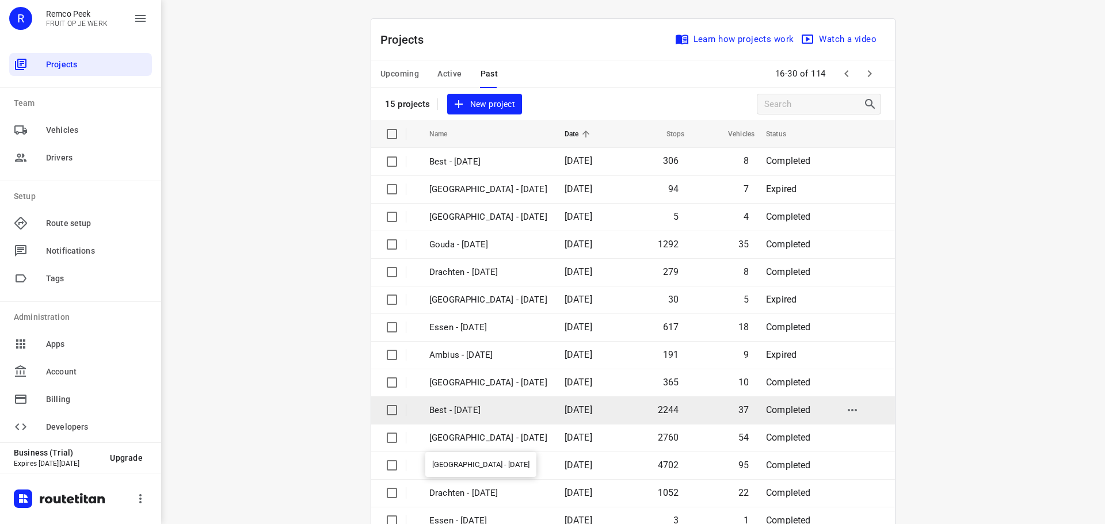
click at [468, 420] on td "Best - [DATE]" at bounding box center [487, 411] width 138 height 28
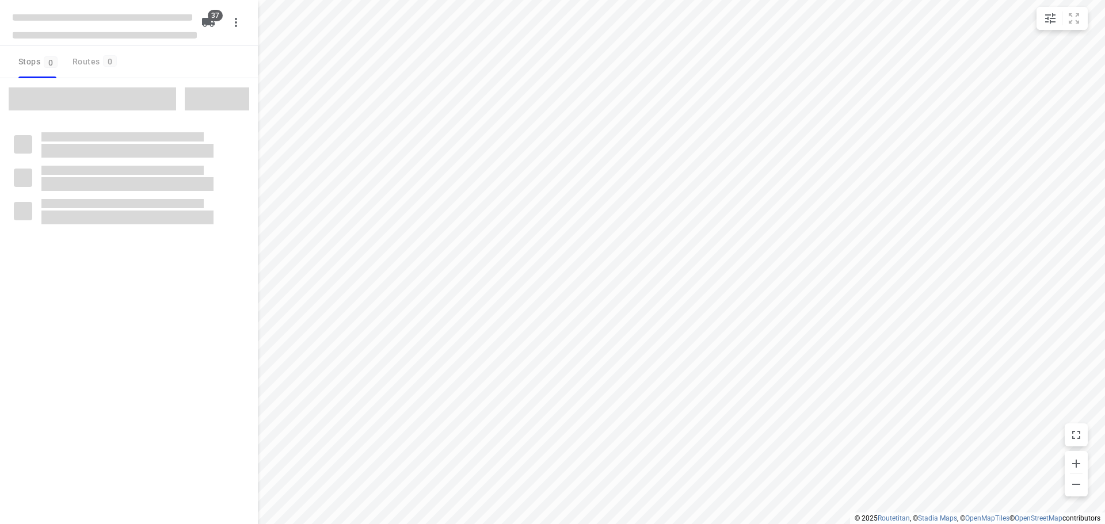
type input "distance"
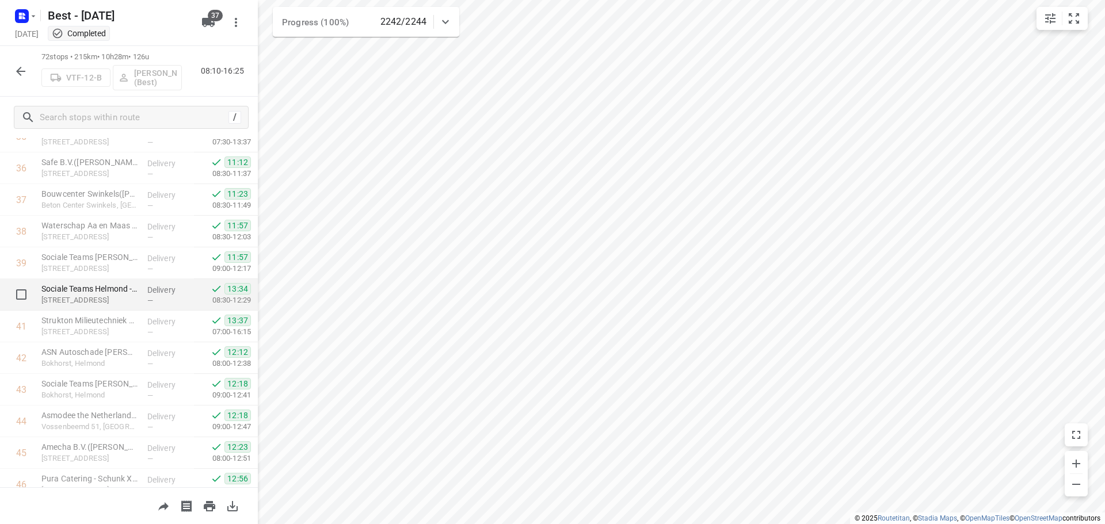
scroll to position [1324, 0]
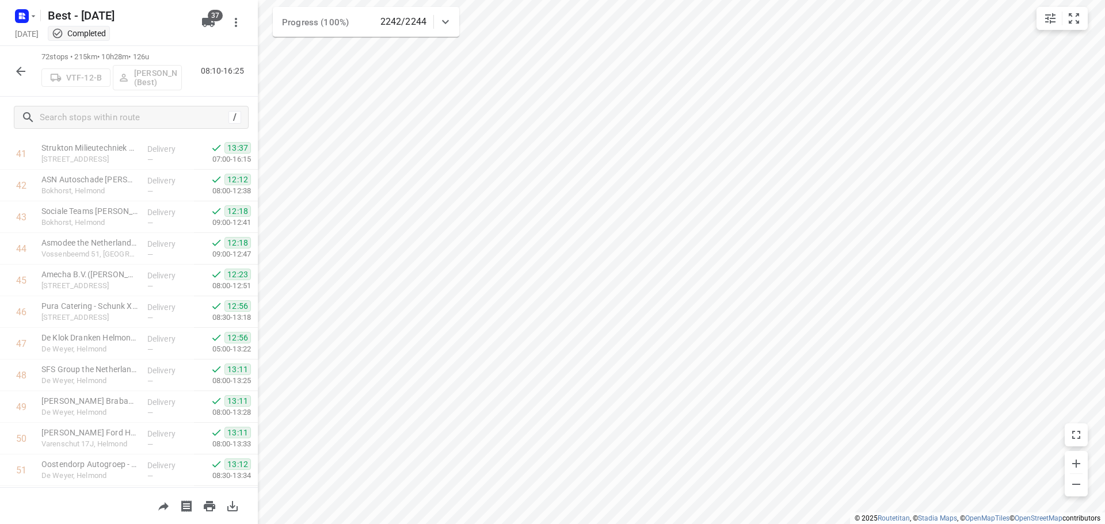
click at [18, 73] on icon "button" at bounding box center [20, 71] width 9 height 9
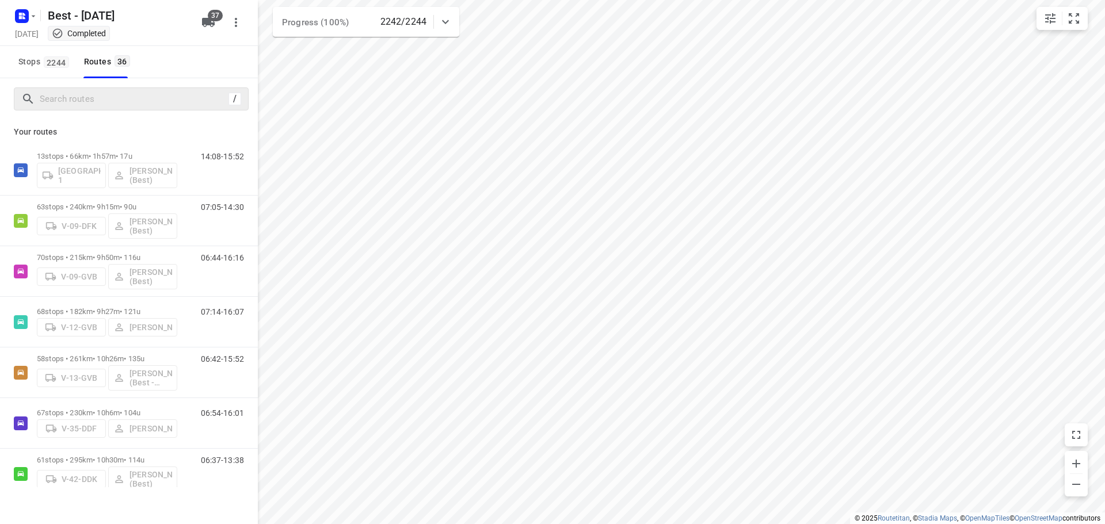
scroll to position [0, 0]
click at [115, 91] on input "Search routes" at bounding box center [132, 99] width 184 height 18
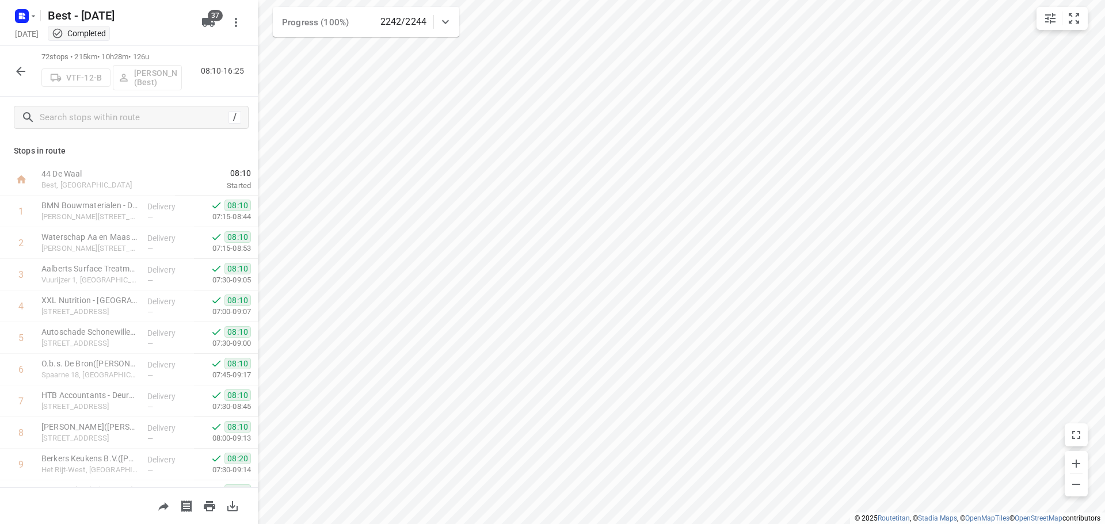
click at [18, 71] on icon "button" at bounding box center [20, 71] width 9 height 9
